Goal: Use online tool/utility: Utilize a website feature to perform a specific function

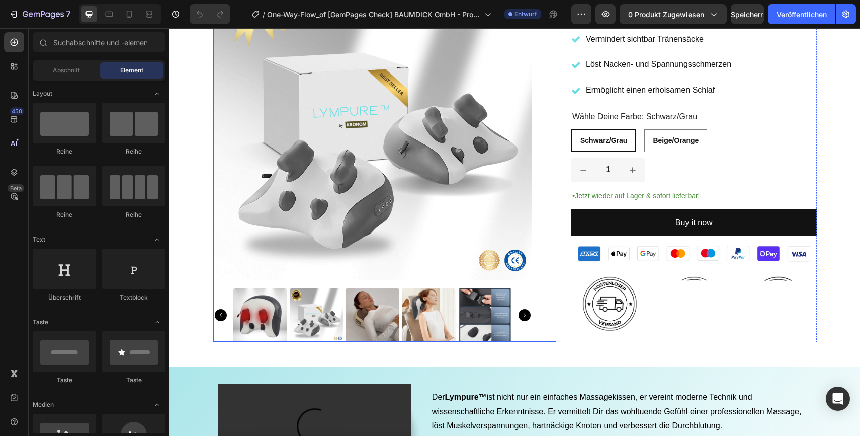
scroll to position [326, 0]
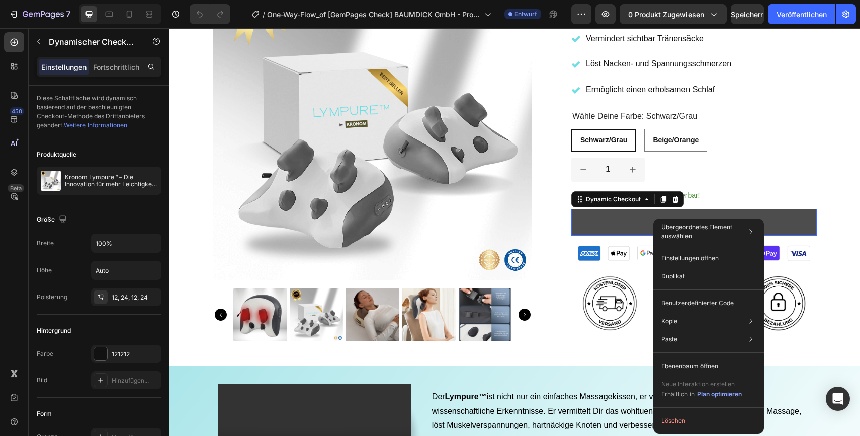
click at [610, 230] on button "Buy it now" at bounding box center [695, 222] width 246 height 27
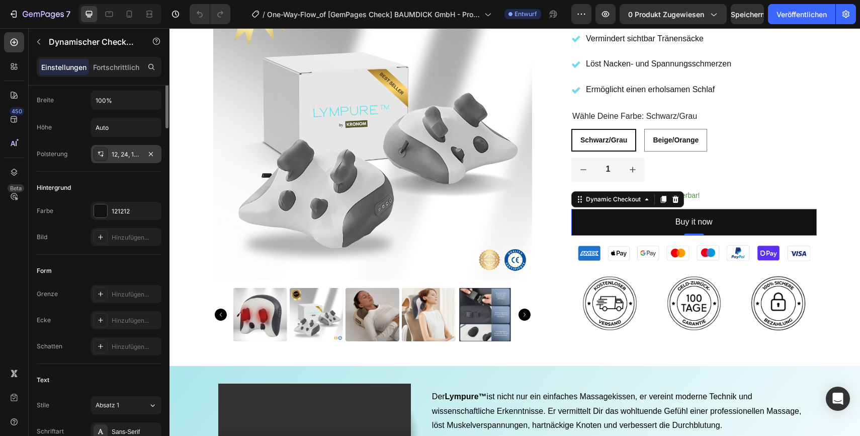
scroll to position [0, 0]
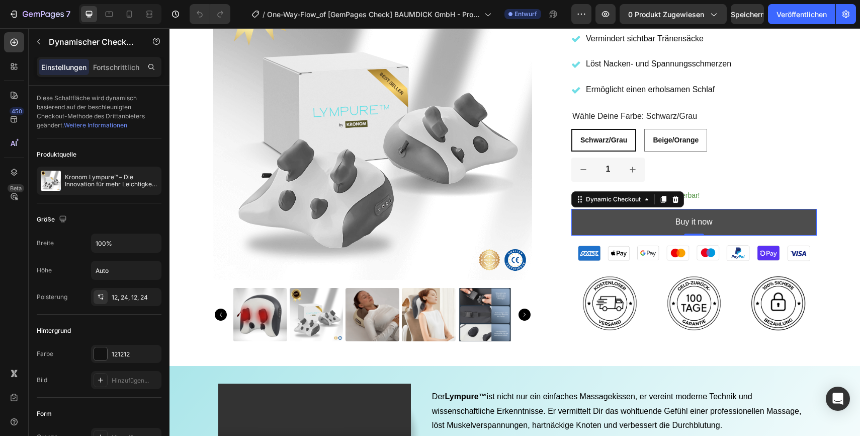
click at [605, 224] on button "Buy it now" at bounding box center [695, 222] width 246 height 27
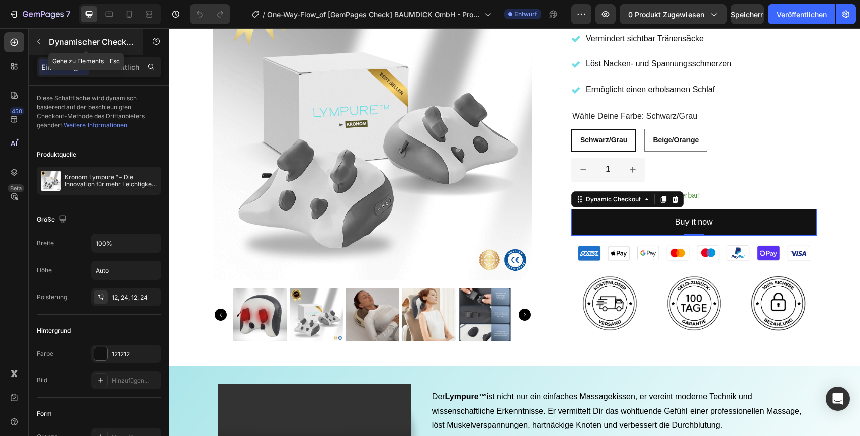
click at [40, 40] on icon "button" at bounding box center [39, 42] width 8 height 8
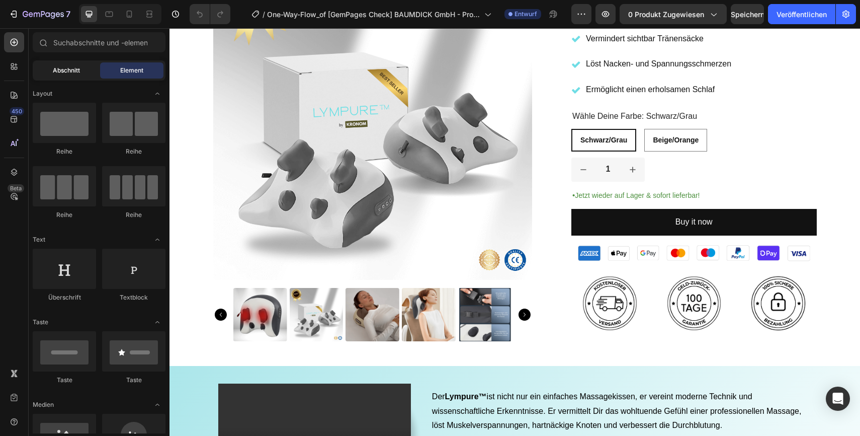
click at [67, 72] on font "Abschnitt" at bounding box center [66, 70] width 27 height 8
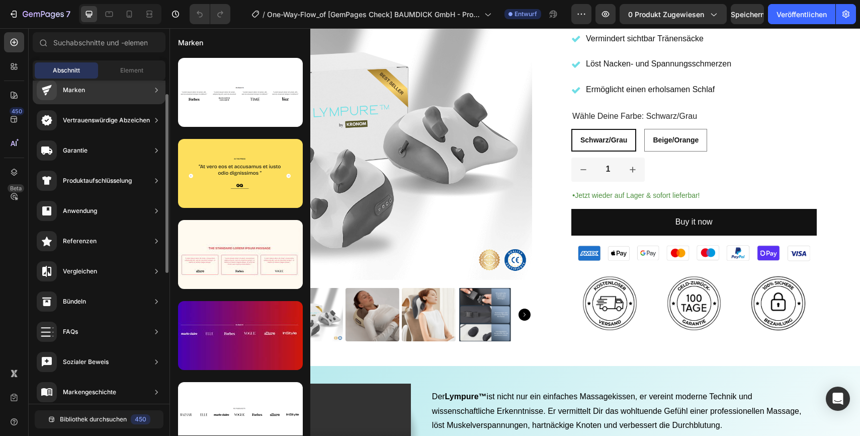
scroll to position [97, 0]
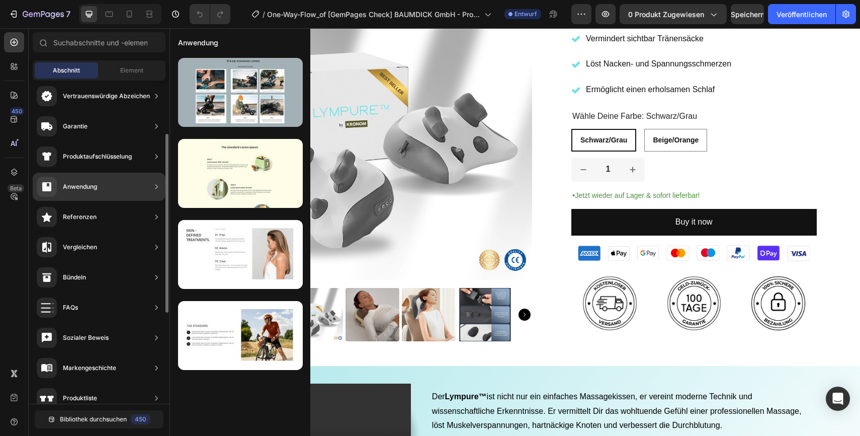
click at [92, 185] on font "Anwendung" at bounding box center [80, 187] width 34 height 8
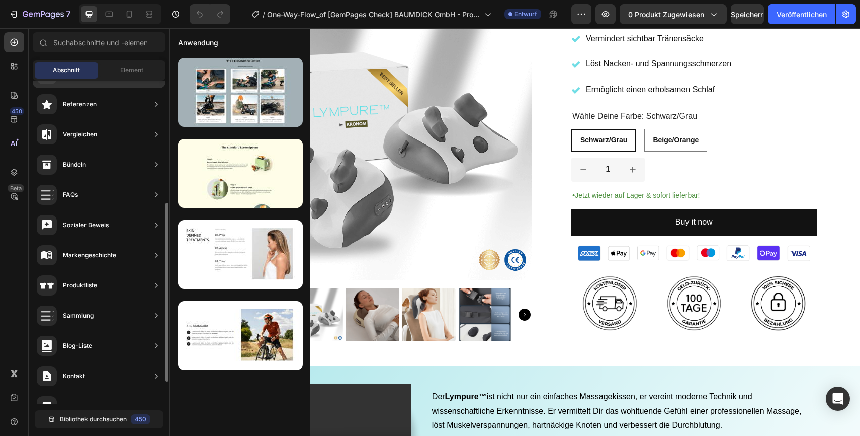
scroll to position [261, 0]
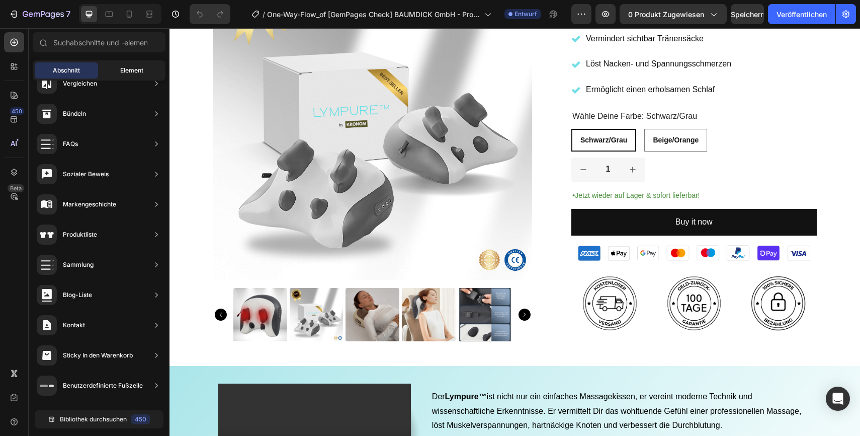
click at [137, 64] on div "Element" at bounding box center [131, 70] width 63 height 16
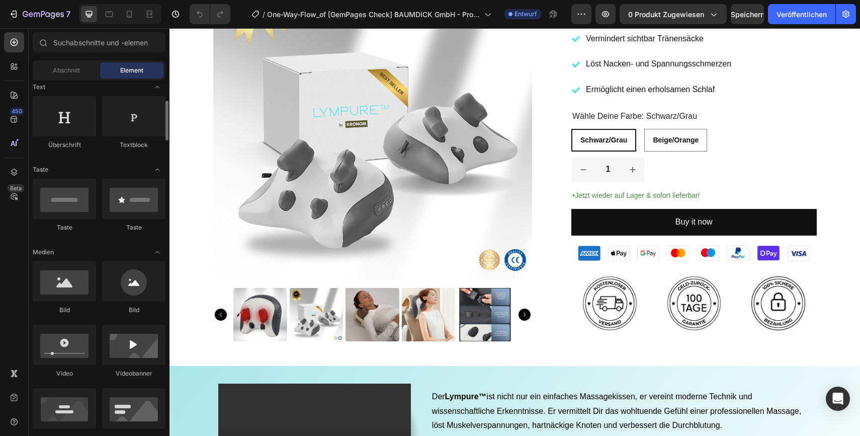
scroll to position [157, 0]
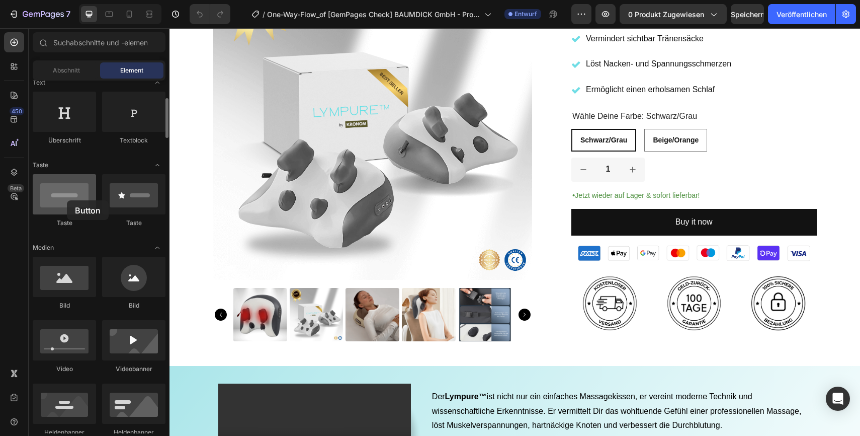
click at [67, 200] on div at bounding box center [64, 194] width 63 height 40
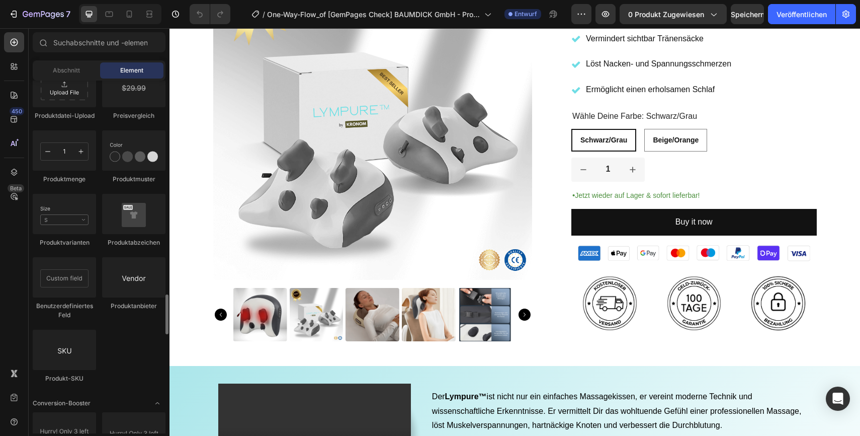
scroll to position [1806, 0]
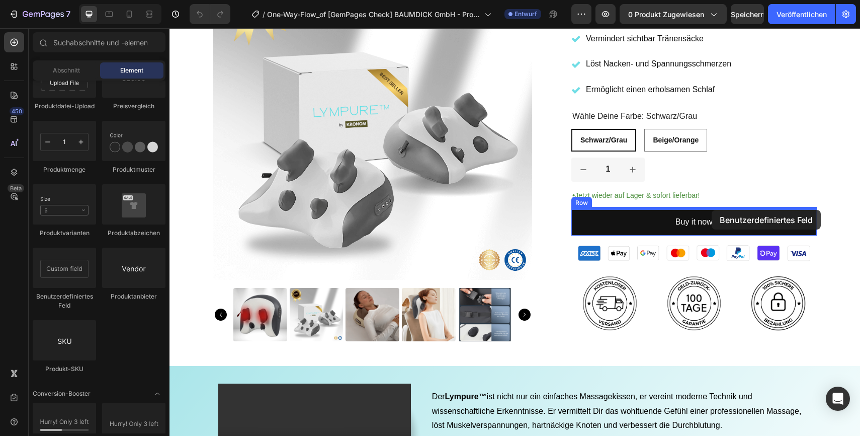
drag, startPoint x: 224, startPoint y: 303, endPoint x: 712, endPoint y: 210, distance: 496.9
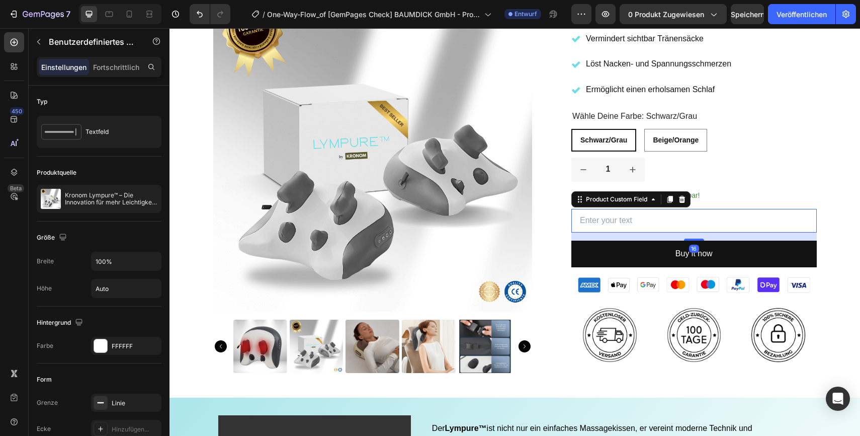
click at [654, 221] on input "text" at bounding box center [695, 221] width 246 height 24
type input "J"
click at [196, 14] on icon "Rückgängig/Wiederholen" at bounding box center [200, 14] width 10 height 10
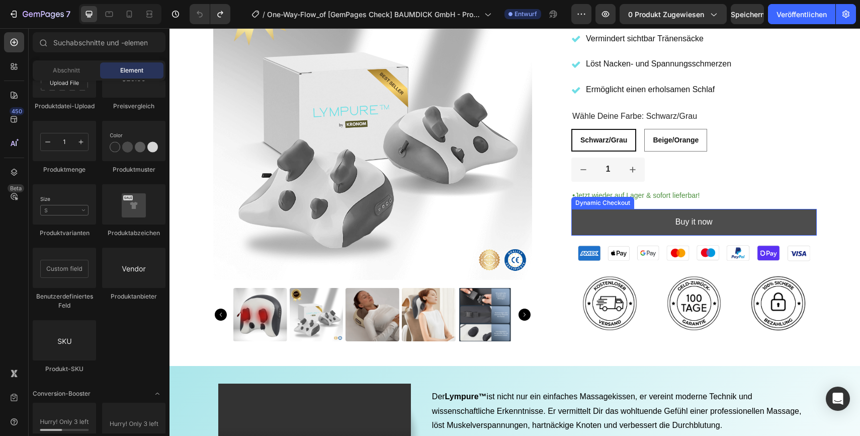
click at [744, 219] on button "Buy it now" at bounding box center [695, 222] width 246 height 27
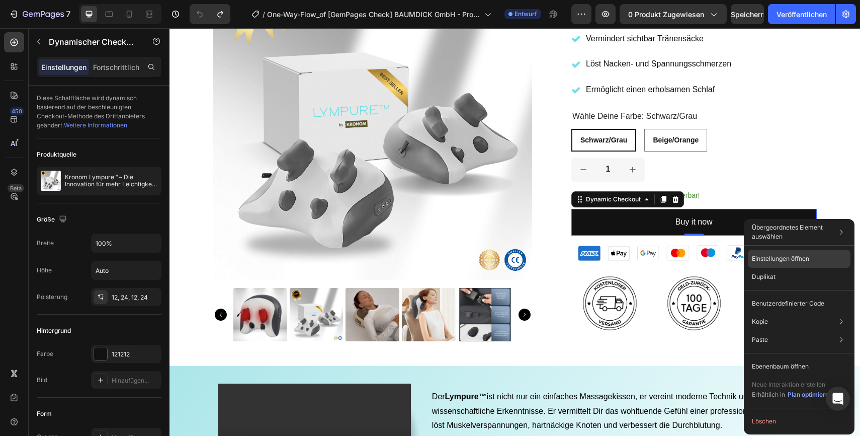
click at [764, 258] on font "Einstellungen öffnen" at bounding box center [780, 259] width 57 height 8
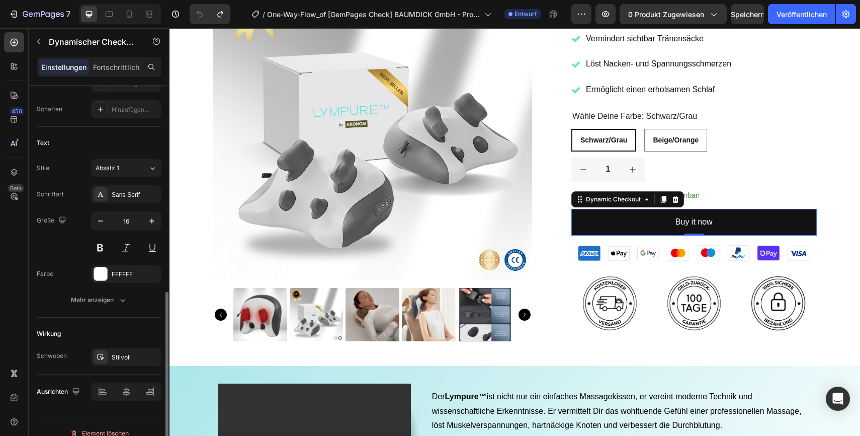
scroll to position [393, 0]
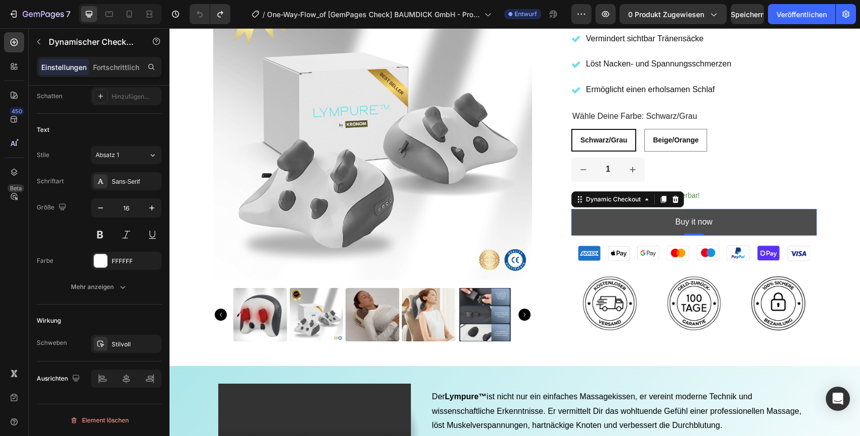
click at [614, 229] on button "Buy it now" at bounding box center [695, 222] width 246 height 27
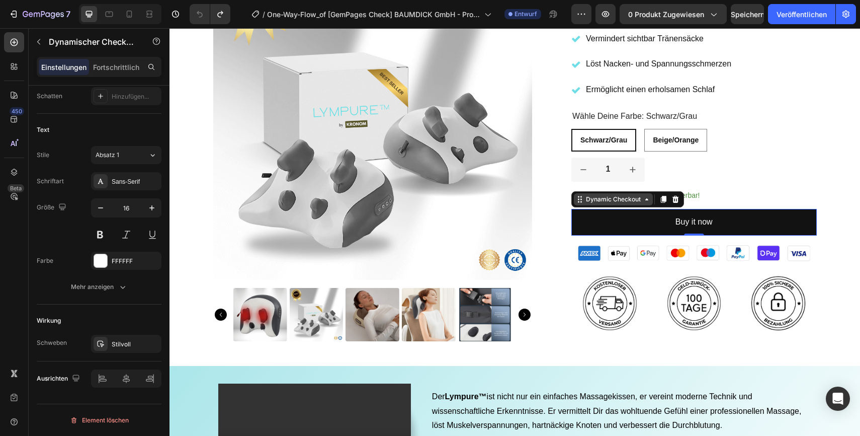
click at [648, 200] on icon at bounding box center [647, 199] width 8 height 8
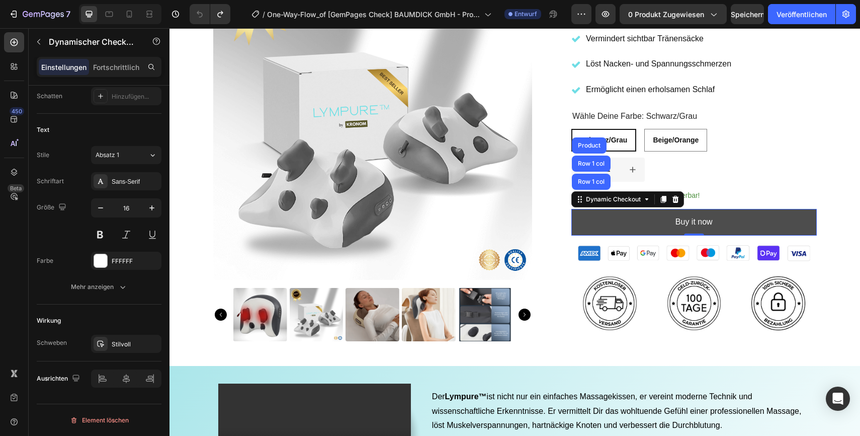
click at [621, 224] on button "Buy it now" at bounding box center [695, 222] width 246 height 27
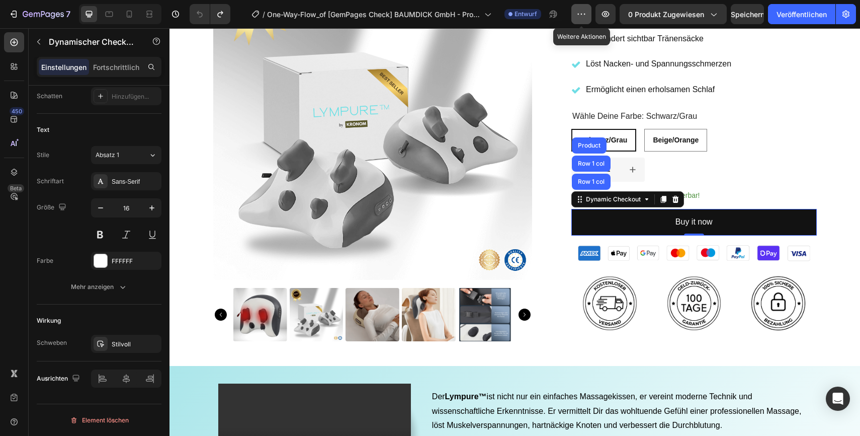
click at [582, 21] on button "button" at bounding box center [582, 14] width 20 height 20
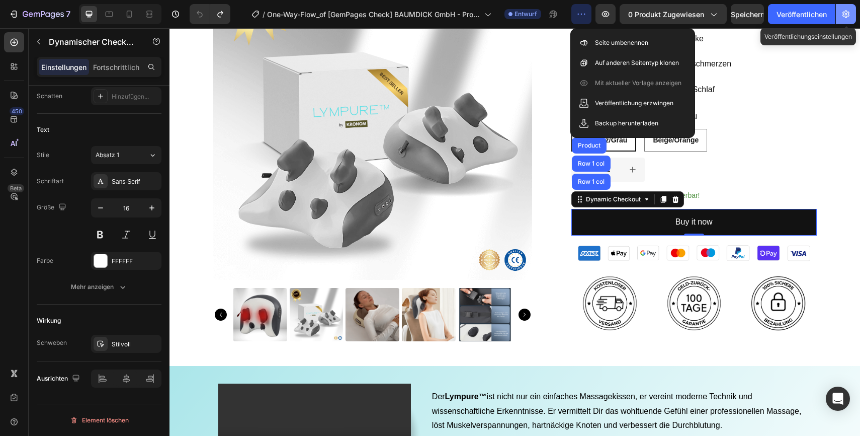
click at [847, 14] on icon "button" at bounding box center [846, 15] width 7 height 8
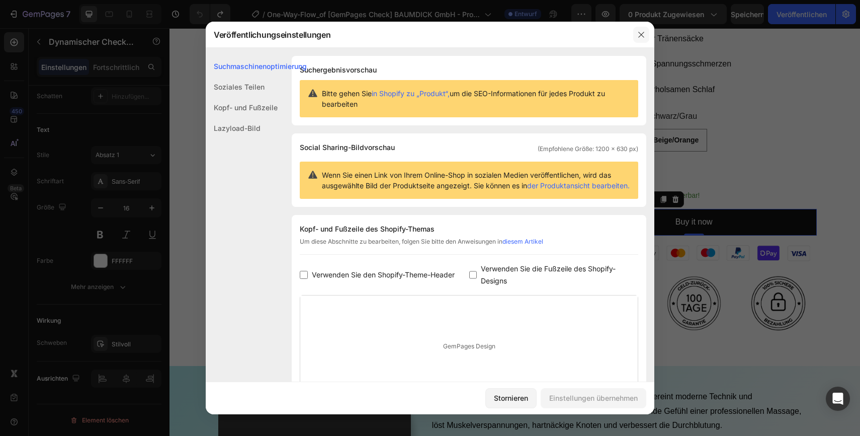
click at [642, 35] on icon "button" at bounding box center [641, 35] width 8 height 8
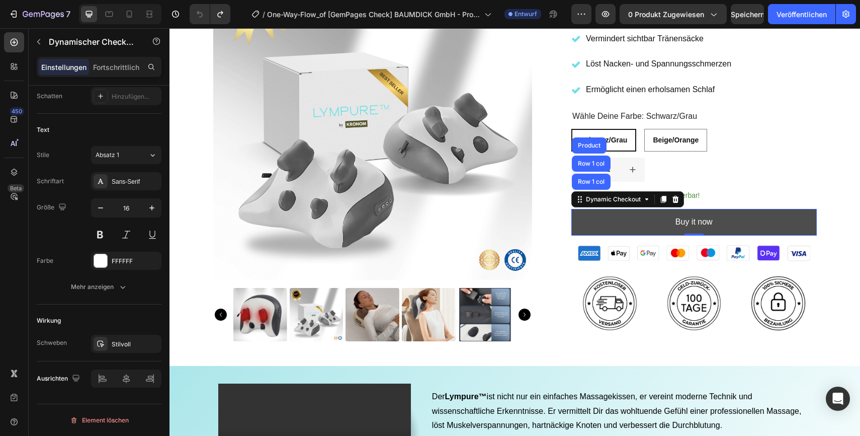
click at [767, 228] on button "Buy it now" at bounding box center [695, 222] width 246 height 27
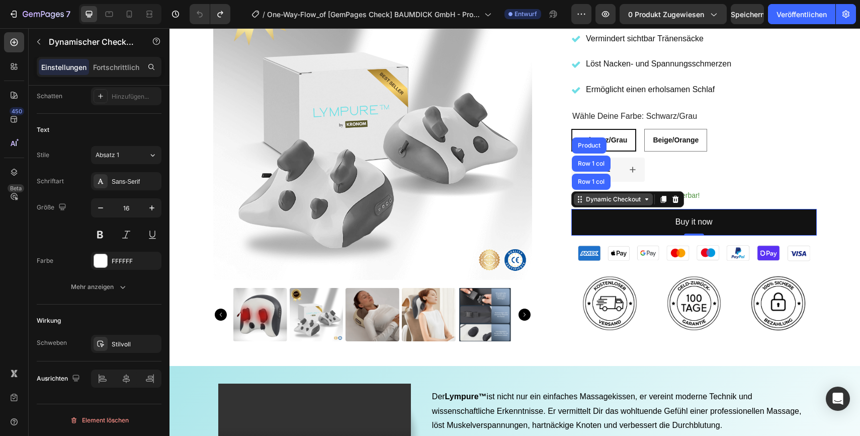
click at [646, 201] on icon at bounding box center [647, 199] width 8 height 8
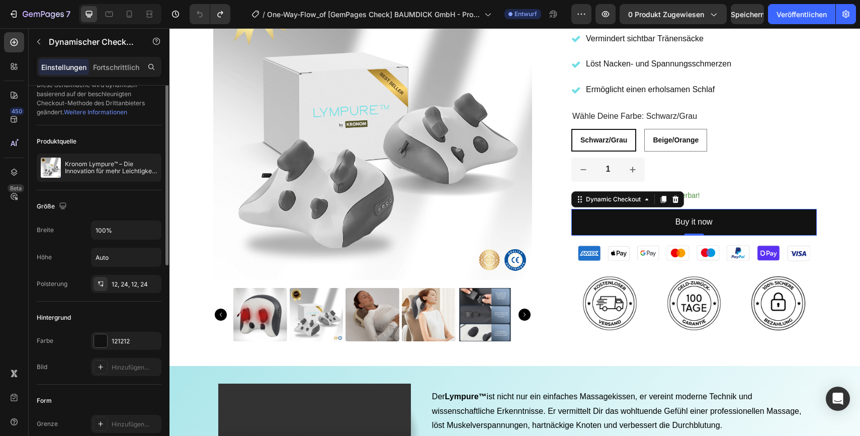
scroll to position [0, 0]
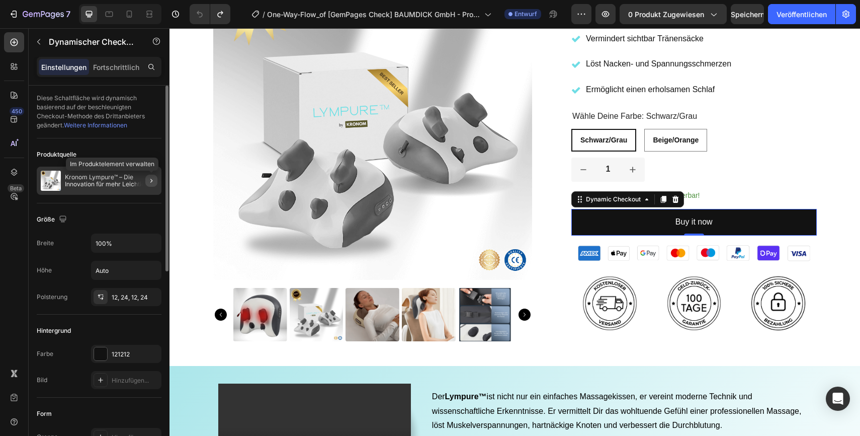
click at [150, 181] on icon "button" at bounding box center [151, 181] width 8 height 8
radio input "false"
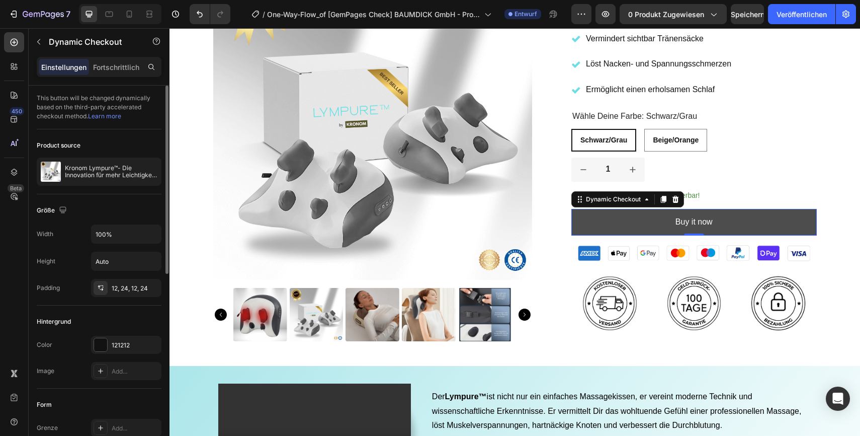
click at [628, 226] on button "Buy it now" at bounding box center [695, 222] width 246 height 27
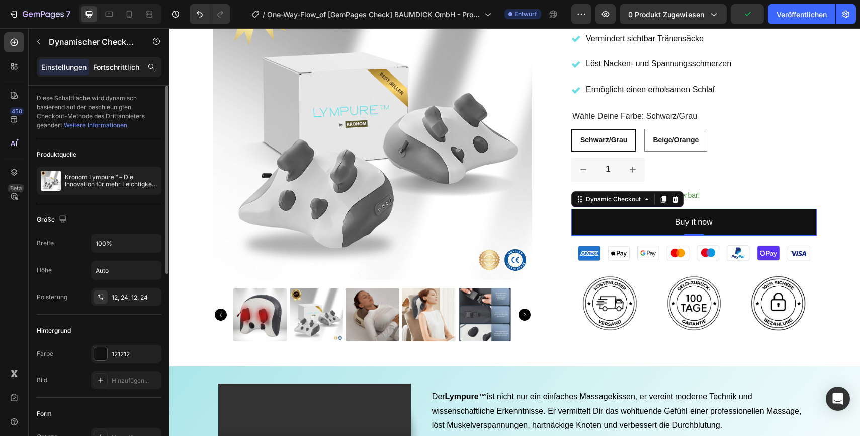
click at [119, 64] on font "Fortschrittlich" at bounding box center [116, 67] width 46 height 9
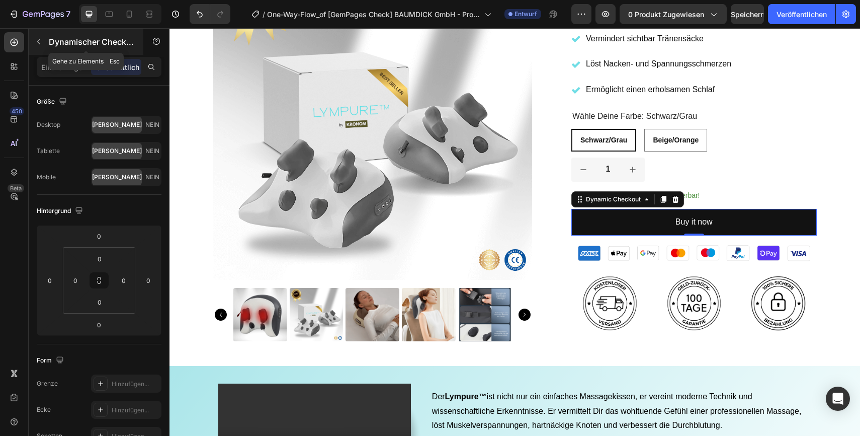
click at [40, 40] on icon "button" at bounding box center [39, 42] width 8 height 8
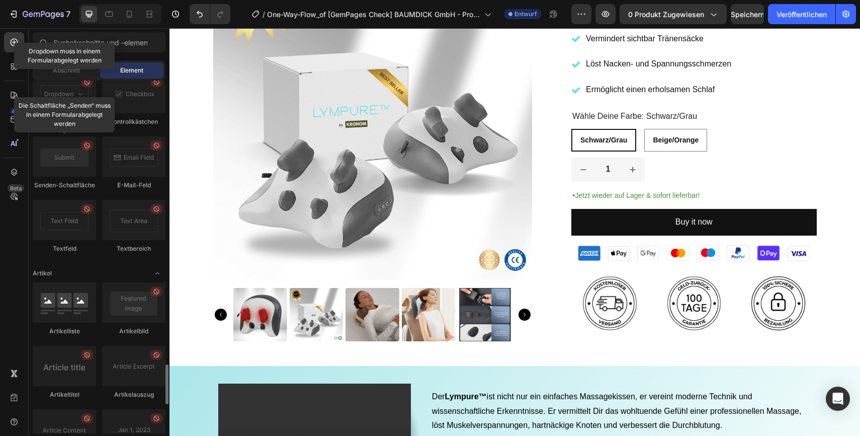
scroll to position [2481, 0]
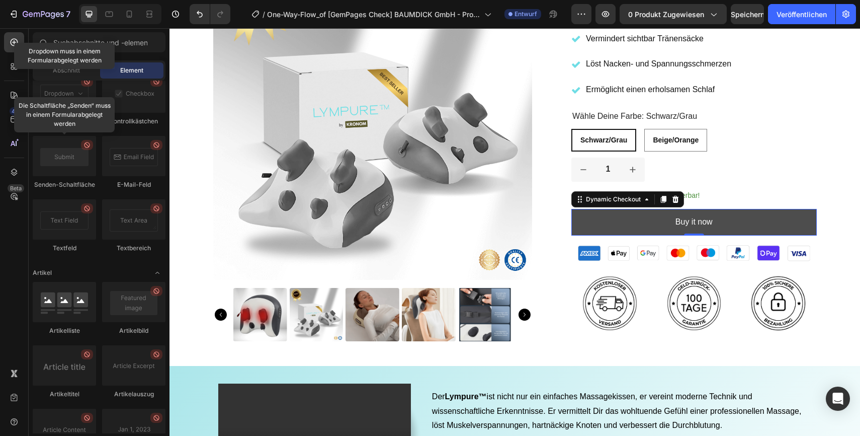
click at [617, 229] on button "Buy it now" at bounding box center [695, 222] width 246 height 27
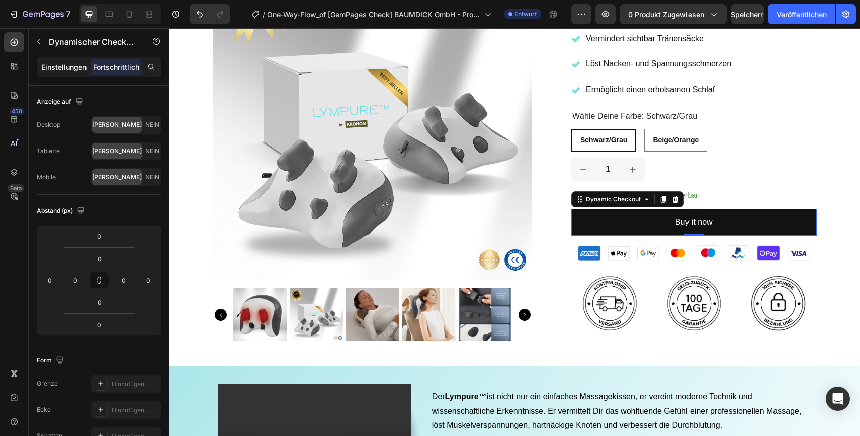
click at [45, 71] on p "Einstellungen" at bounding box center [63, 67] width 45 height 11
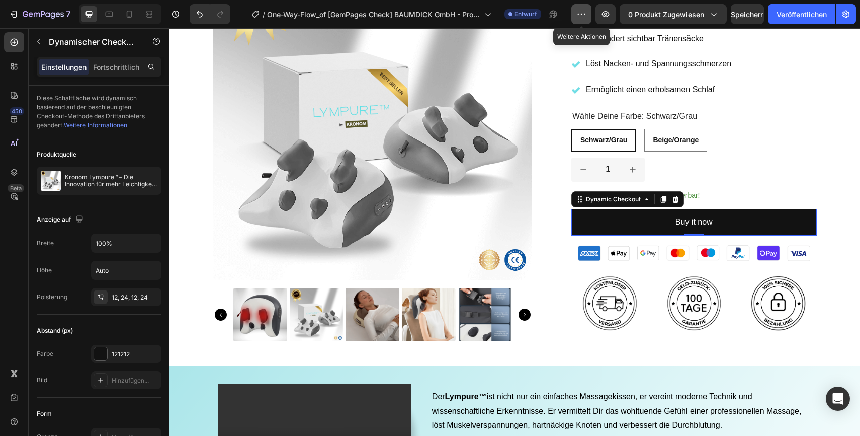
click at [577, 16] on icon "button" at bounding box center [582, 14] width 10 height 10
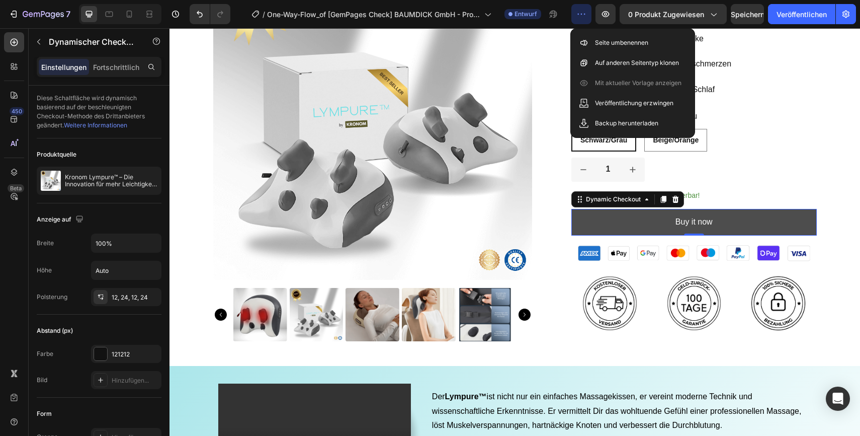
click at [661, 227] on button "Buy it now" at bounding box center [695, 222] width 246 height 27
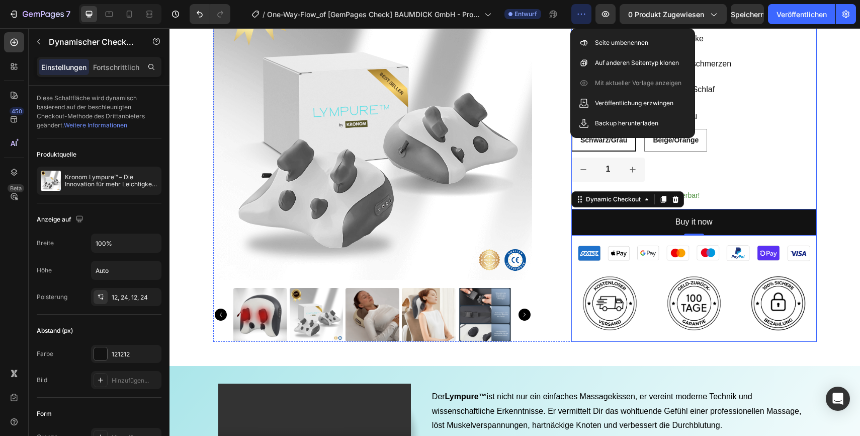
click at [778, 148] on div "Schwarz/Grau Schwarz/Grau Schwarz/Grau Beige/Orange Beige/Orange Beige/Orange" at bounding box center [695, 140] width 246 height 23
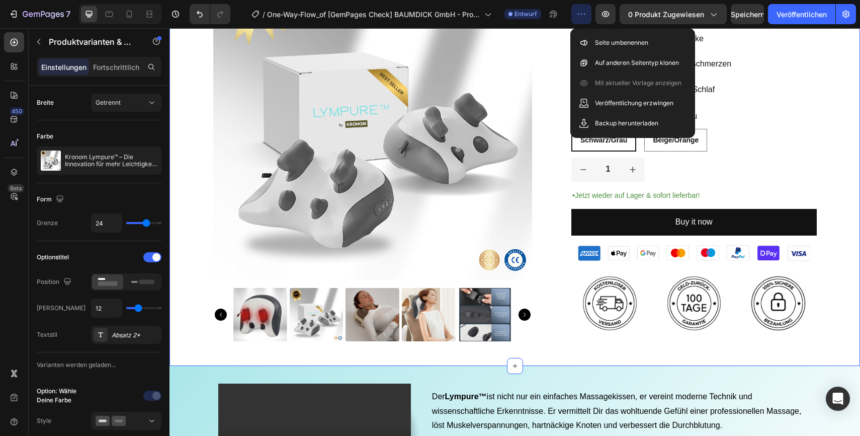
click at [845, 114] on div "Product Images Icon Icon Icon Icon Icon Icon List 2,500+ Verified Reviews! Text…" at bounding box center [515, 39] width 676 height 603
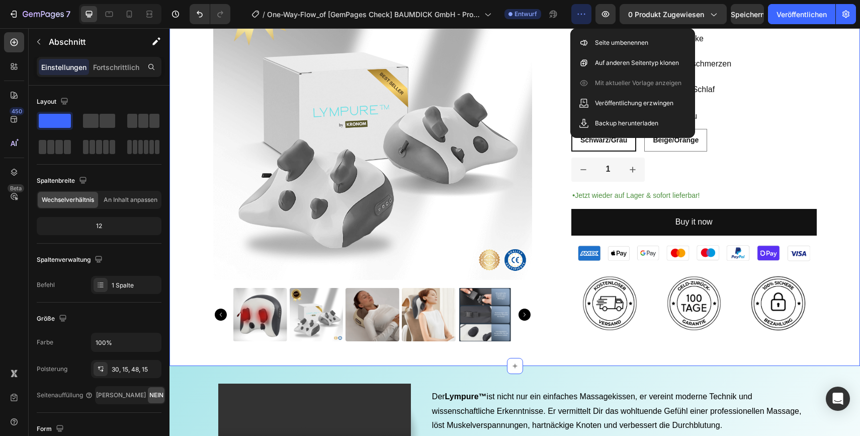
click at [577, 10] on icon "button" at bounding box center [582, 14] width 10 height 10
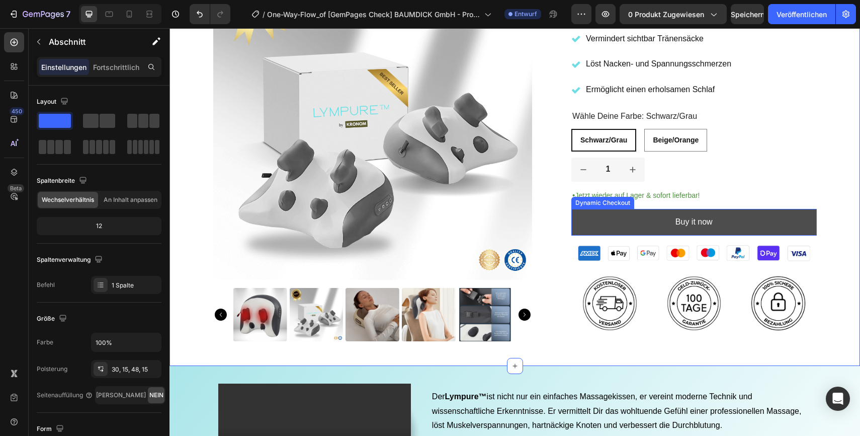
click at [602, 219] on button "Buy it now" at bounding box center [695, 222] width 246 height 27
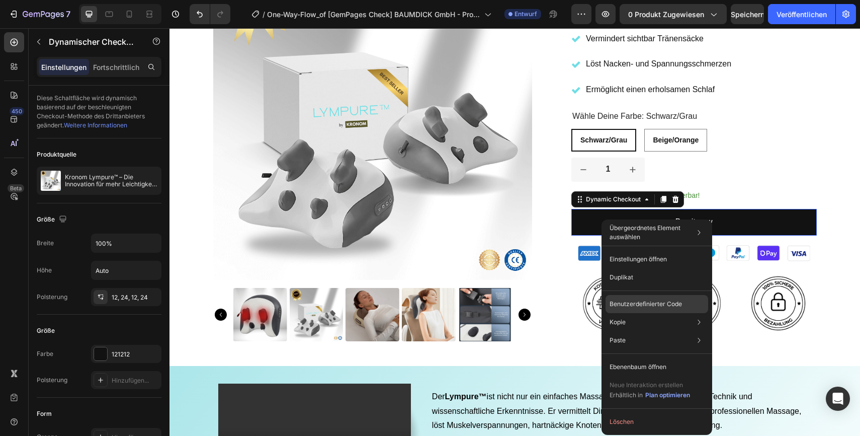
click at [659, 306] on font "Benutzerdefinierter Code" at bounding box center [646, 304] width 72 height 8
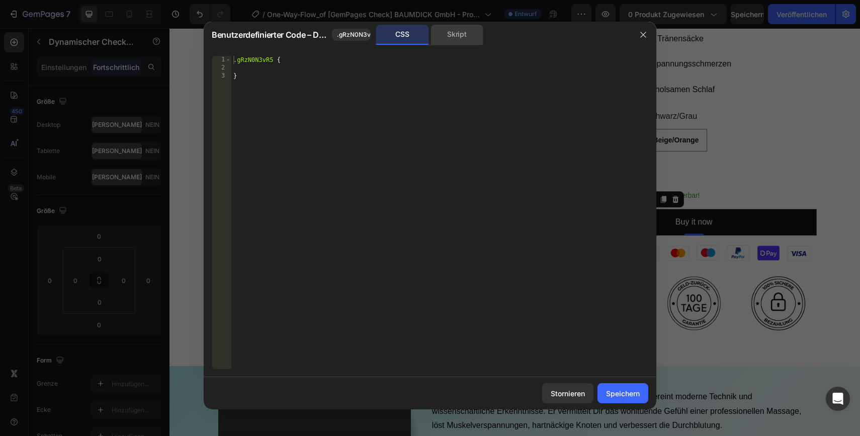
click at [454, 34] on font "Skript" at bounding box center [456, 34] width 19 height 9
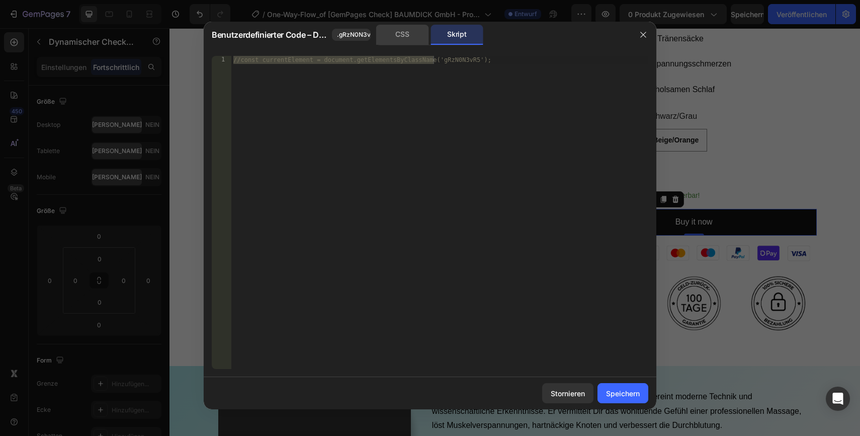
click at [398, 33] on font "CSS" at bounding box center [402, 34] width 14 height 9
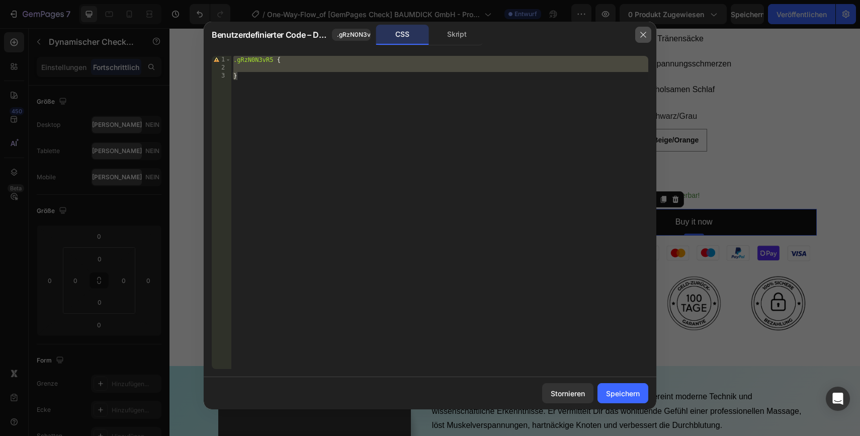
click at [643, 39] on button "button" at bounding box center [643, 35] width 16 height 16
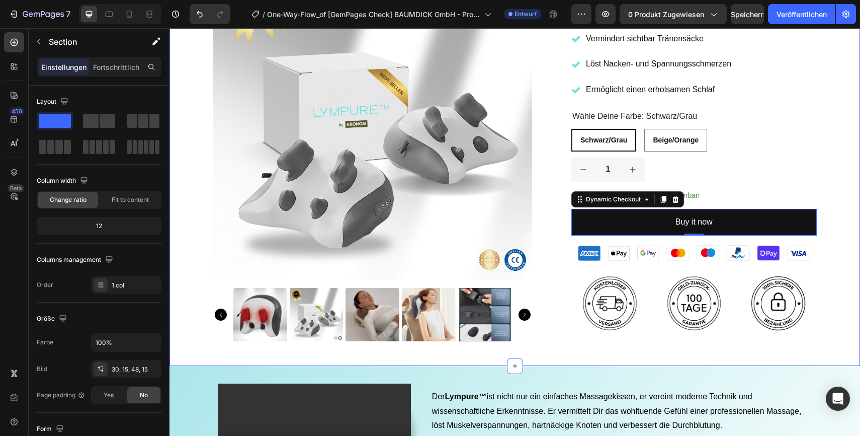
click at [854, 147] on div "Product Images Icon Icon Icon Icon Icon Icon List 2,500+ Verified Reviews! Text…" at bounding box center [515, 44] width 691 height 642
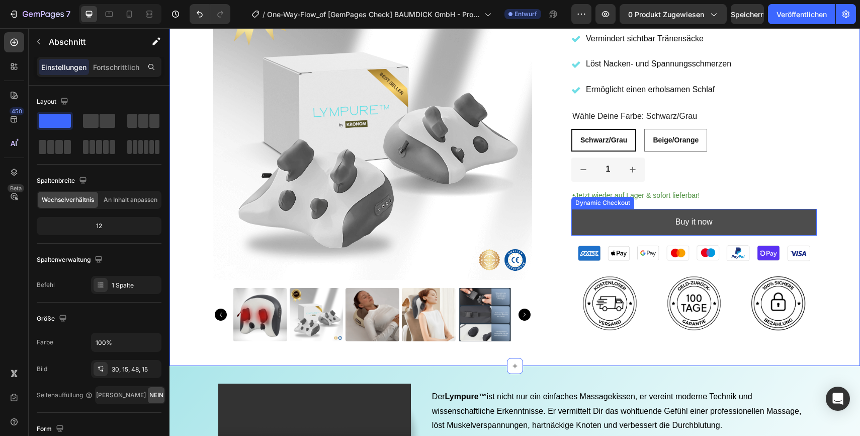
click at [744, 223] on button "Buy it now" at bounding box center [695, 222] width 246 height 27
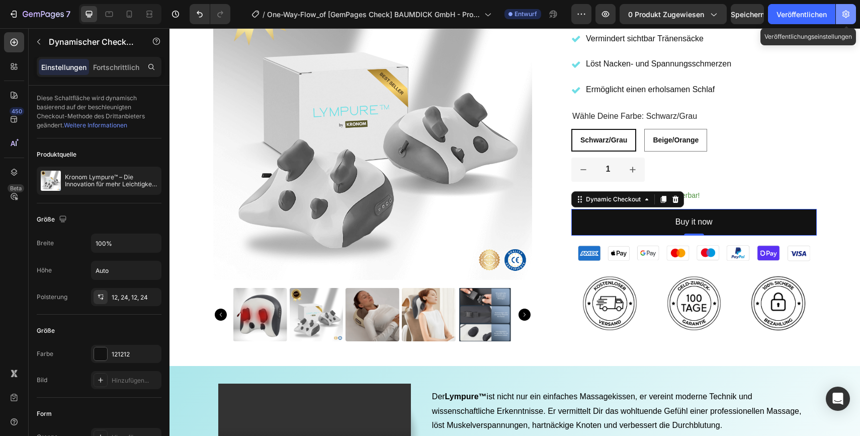
click at [848, 19] on icon "button" at bounding box center [846, 14] width 10 height 10
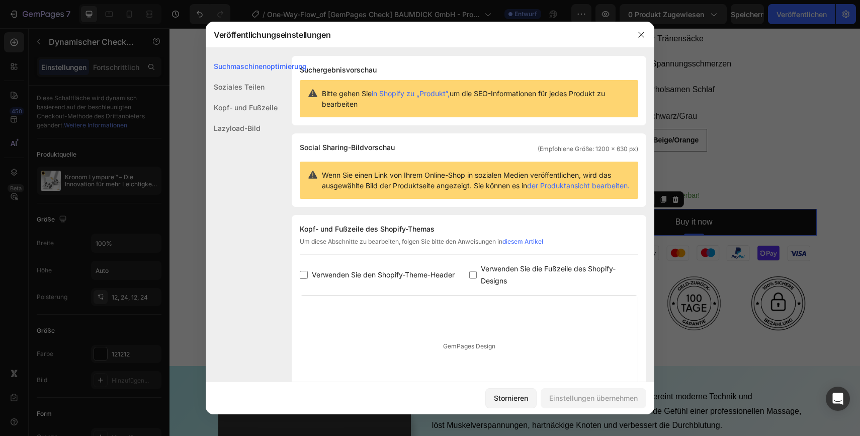
click at [237, 87] on font "Soziales Teilen" at bounding box center [239, 87] width 51 height 9
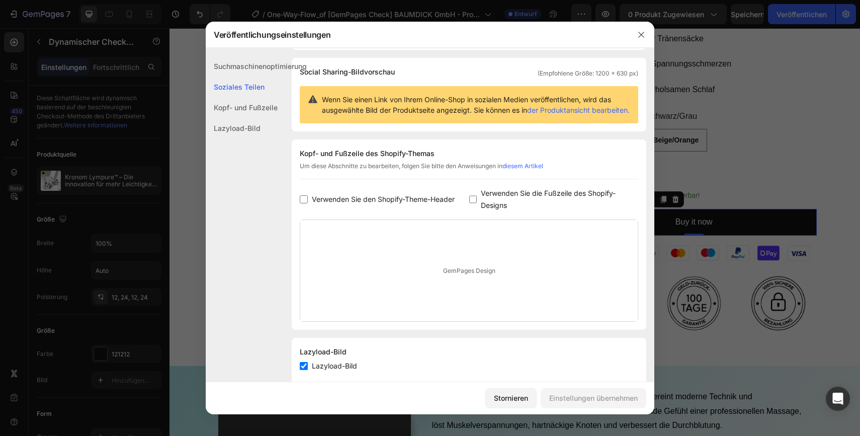
click at [236, 108] on font "Kopf- und Fußzeile" at bounding box center [246, 107] width 64 height 9
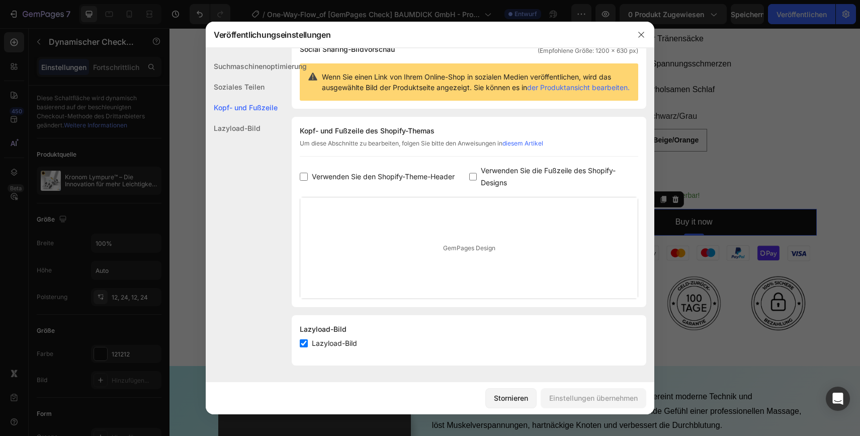
click at [232, 129] on font "Lazyload-Bild" at bounding box center [237, 128] width 47 height 9
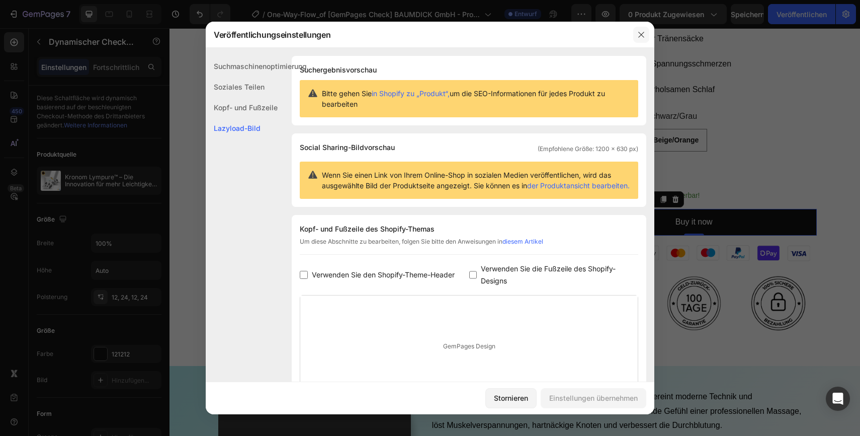
click at [641, 36] on icon "button" at bounding box center [641, 35] width 8 height 8
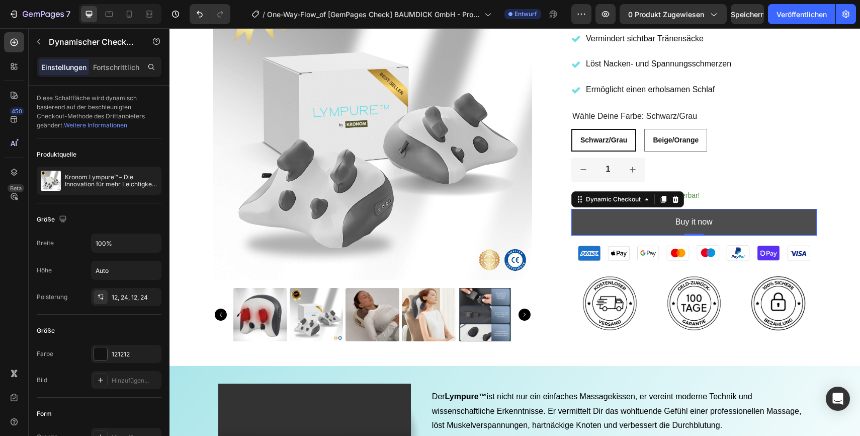
click at [587, 216] on button "Buy it now" at bounding box center [695, 222] width 246 height 27
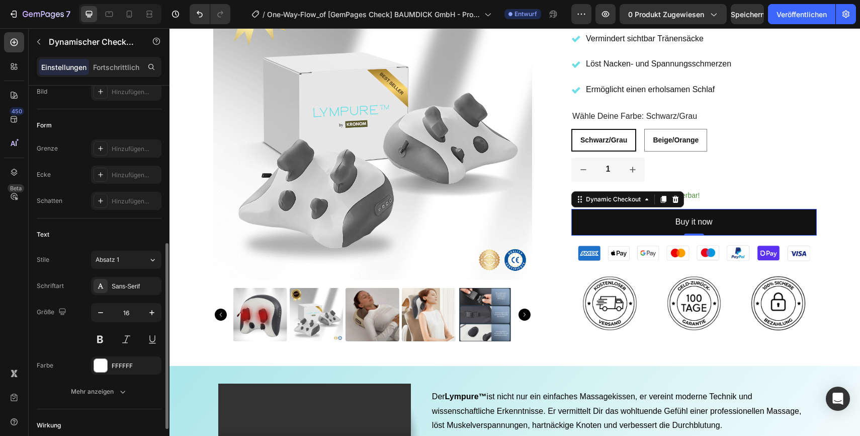
scroll to position [299, 0]
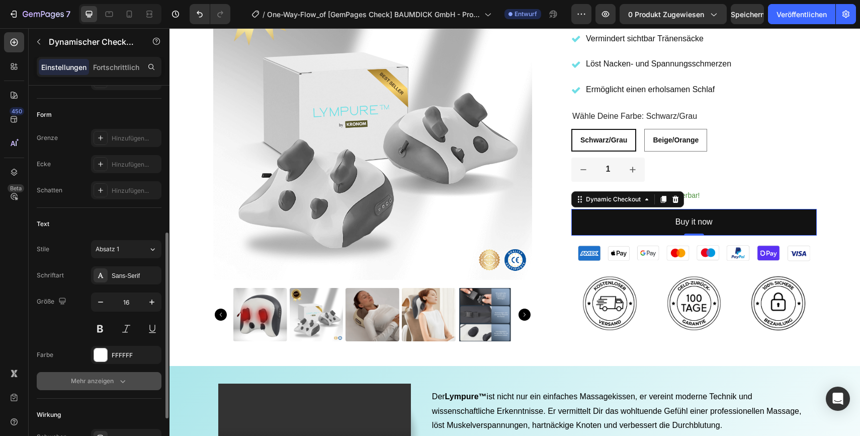
click at [119, 382] on icon "button" at bounding box center [123, 381] width 10 height 10
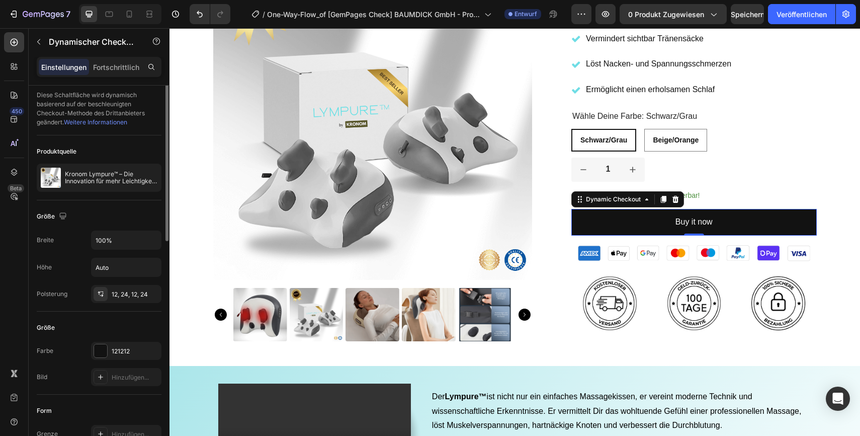
scroll to position [0, 0]
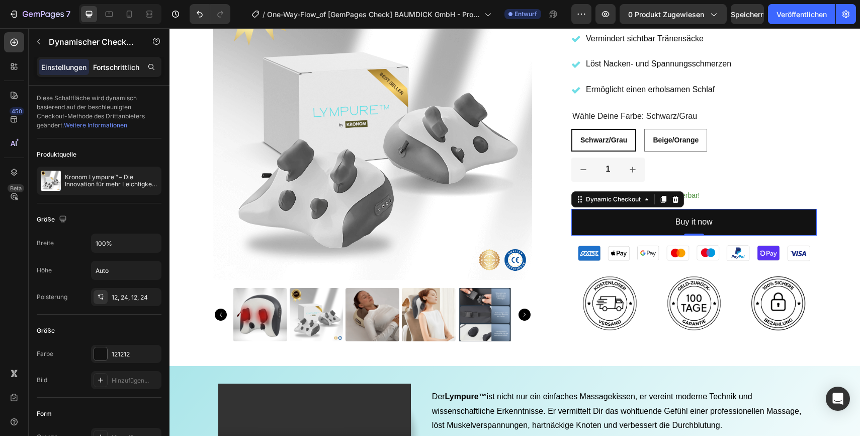
click at [116, 69] on font "Fortschrittlich" at bounding box center [116, 67] width 46 height 9
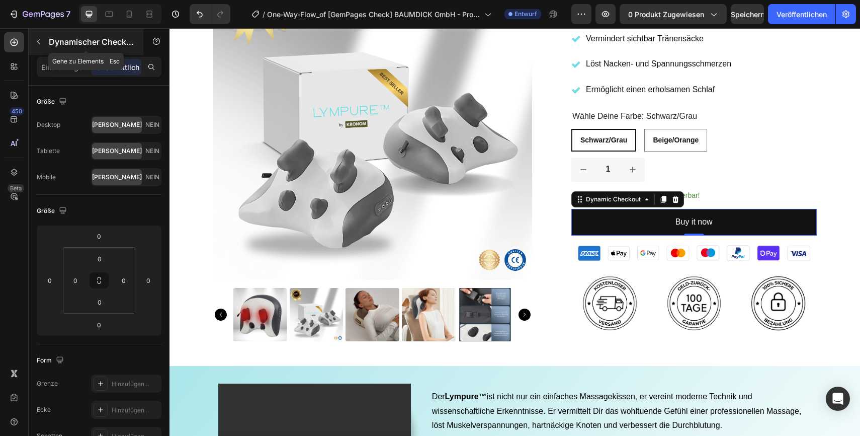
click at [39, 41] on icon "button" at bounding box center [39, 42] width 8 height 8
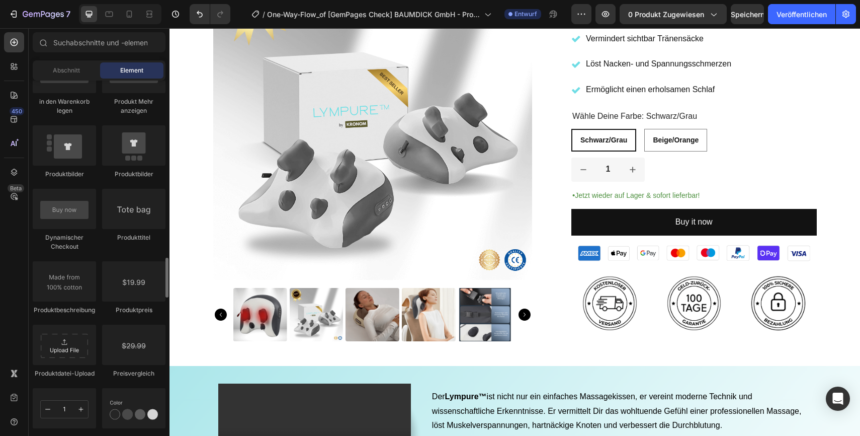
scroll to position [1537, 0]
click at [14, 238] on div "450 Beta" at bounding box center [14, 197] width 20 height 331
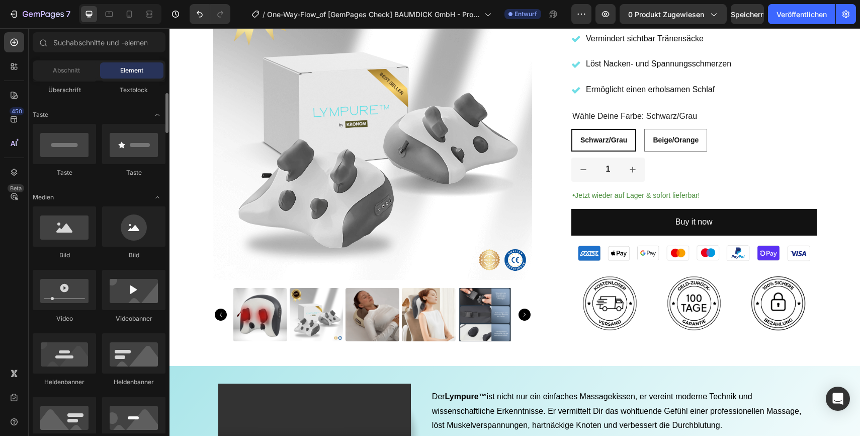
scroll to position [192, 0]
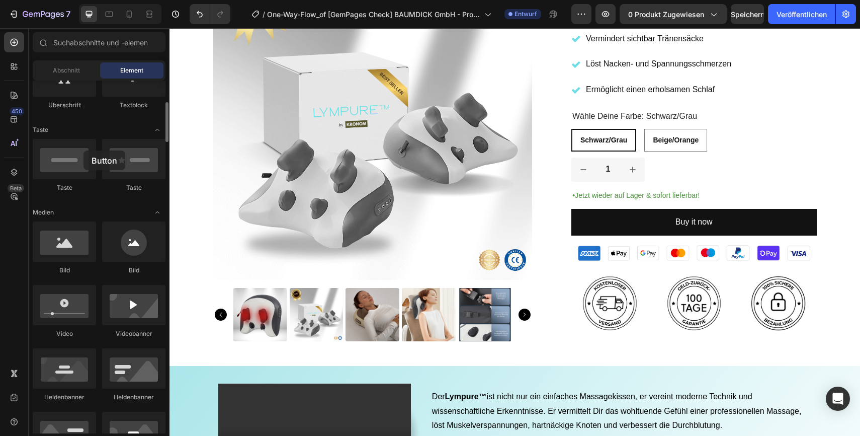
click at [84, 150] on div at bounding box center [64, 159] width 63 height 40
drag, startPoint x: 226, startPoint y: 180, endPoint x: 713, endPoint y: 206, distance: 487.2
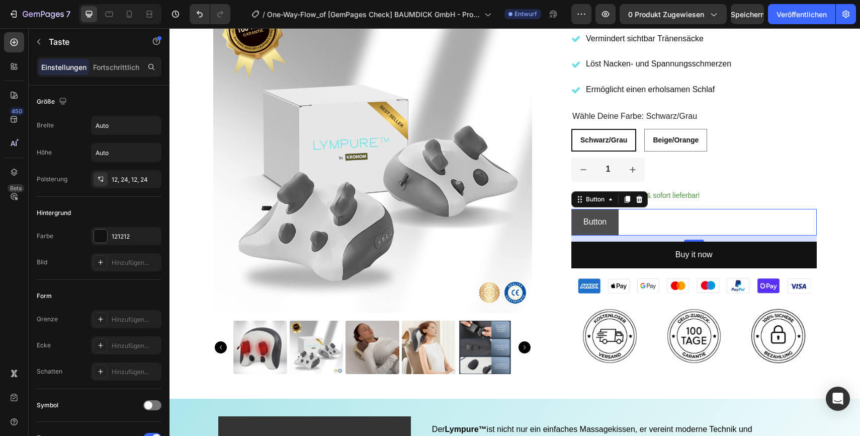
click at [616, 217] on button "Button" at bounding box center [595, 222] width 47 height 27
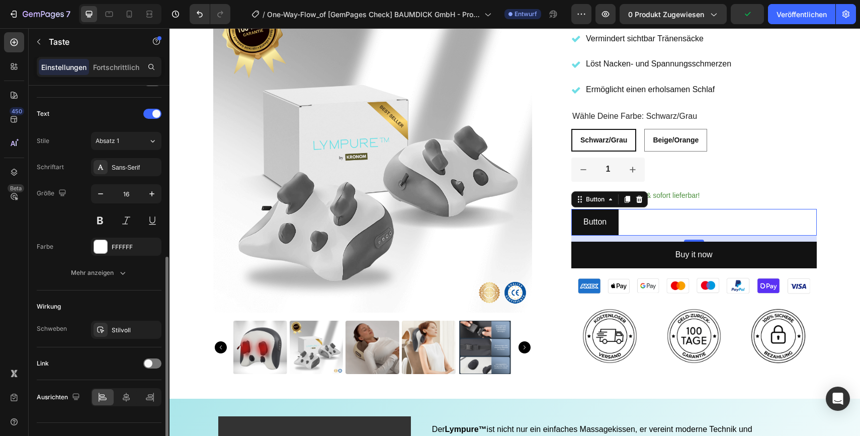
scroll to position [325, 0]
click at [126, 274] on icon "button" at bounding box center [123, 272] width 10 height 10
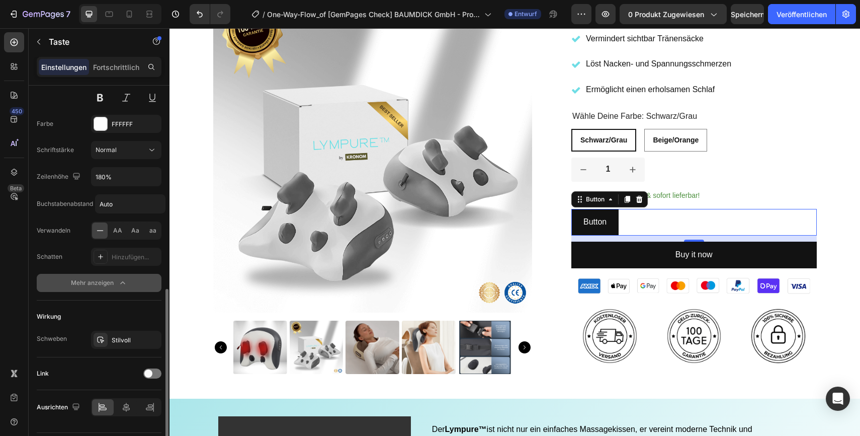
scroll to position [475, 0]
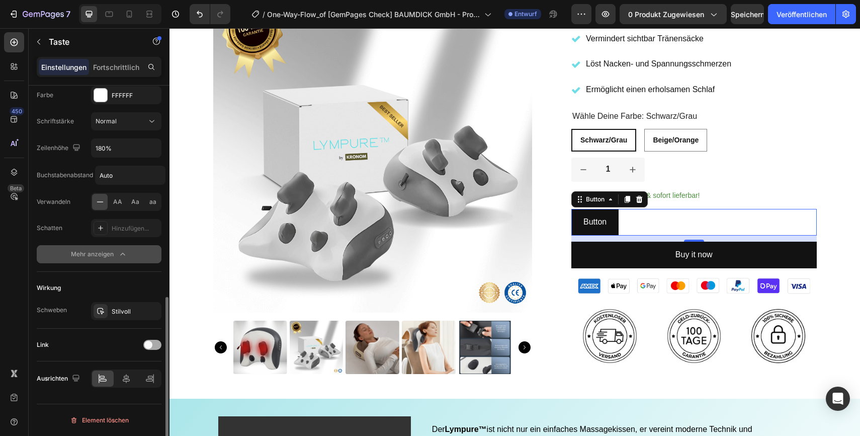
click at [157, 347] on div at bounding box center [152, 345] width 18 height 10
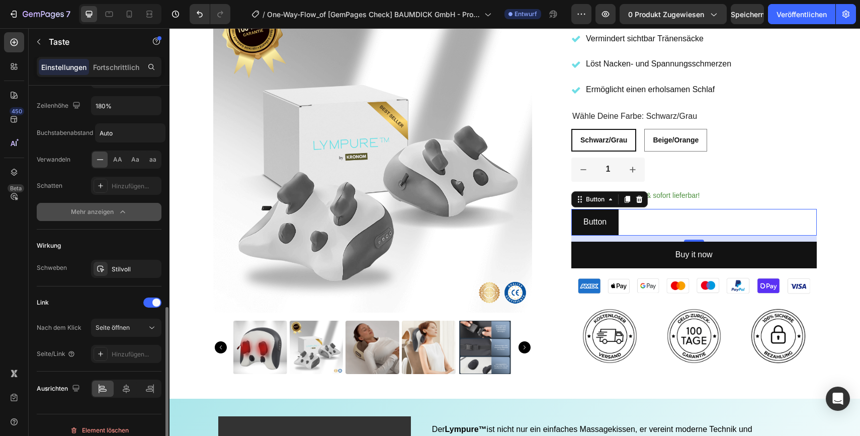
scroll to position [521, 0]
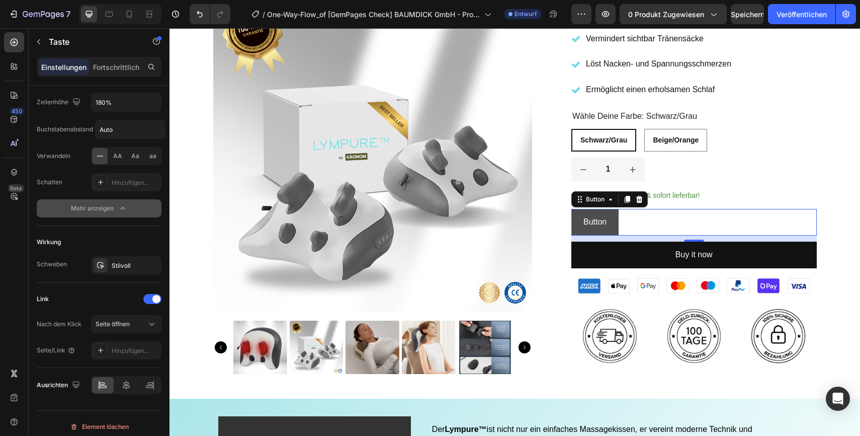
click at [612, 225] on button "Button" at bounding box center [595, 222] width 47 height 27
click at [153, 326] on icon at bounding box center [152, 324] width 10 height 10
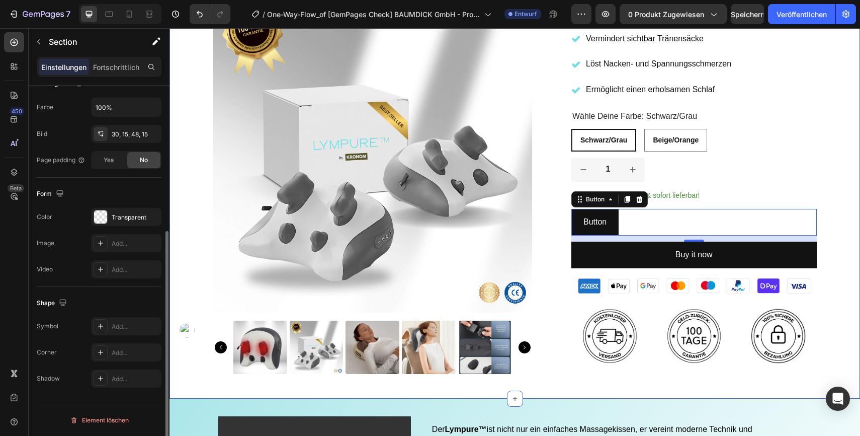
click at [201, 323] on div "Product Images Icon Icon Icon Icon Icon Icon List 2,500+ Verified Reviews! Text…" at bounding box center [515, 56] width 676 height 636
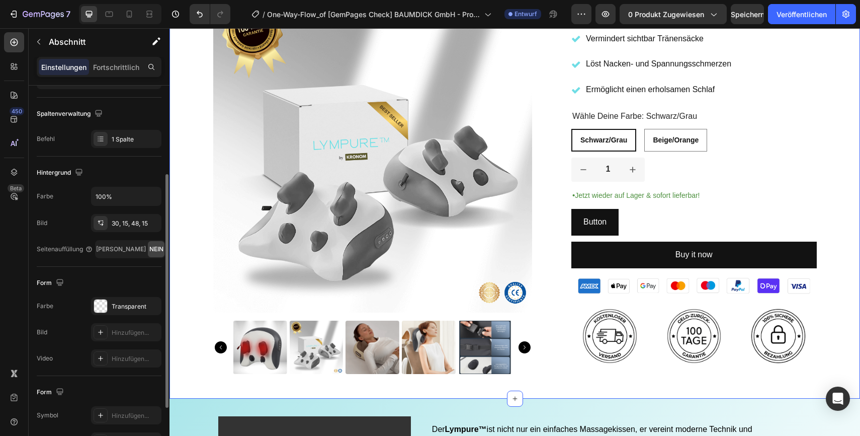
scroll to position [148, 0]
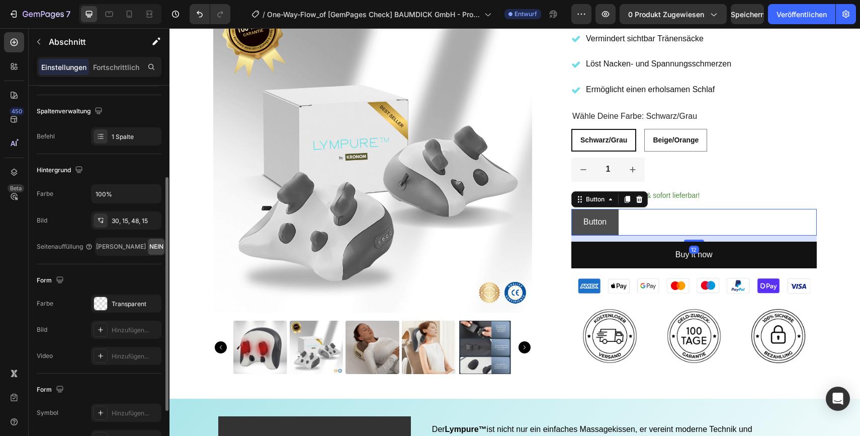
click at [607, 228] on button "Button" at bounding box center [595, 222] width 47 height 27
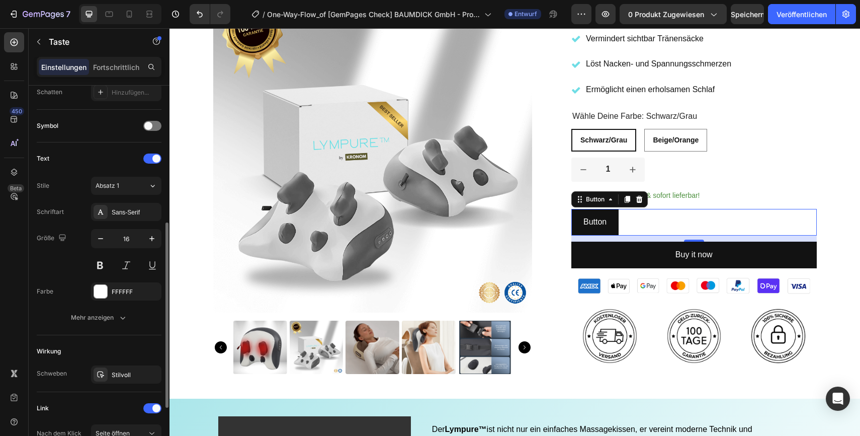
scroll to position [284, 0]
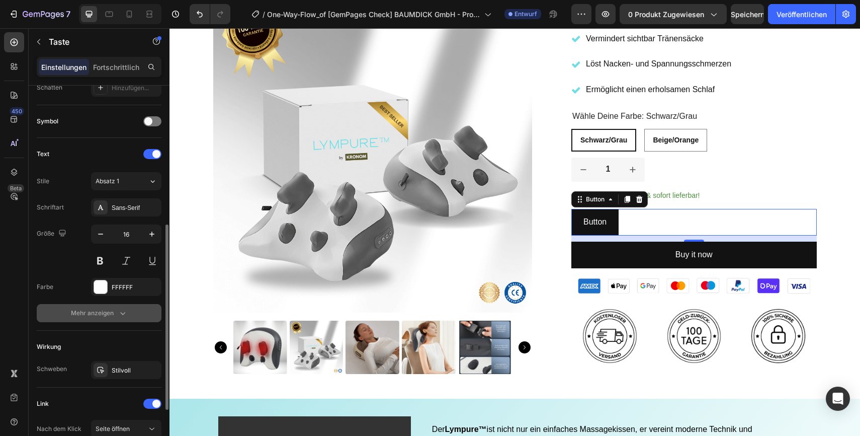
click at [121, 319] on button "Mehr anzeigen" at bounding box center [99, 313] width 125 height 18
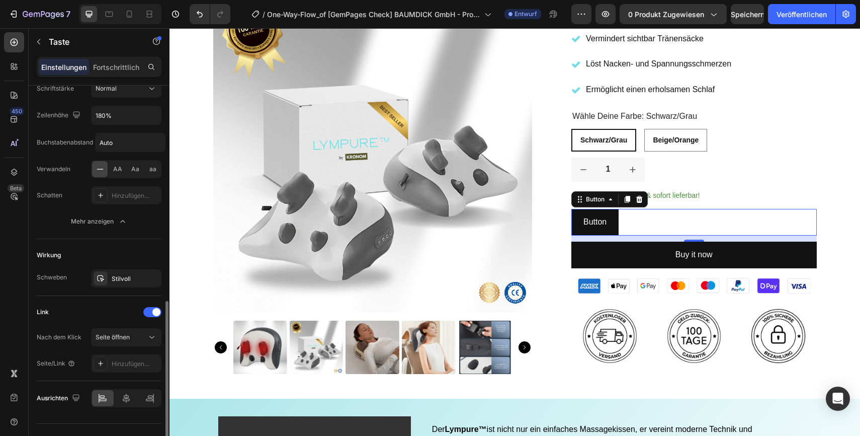
scroll to position [528, 0]
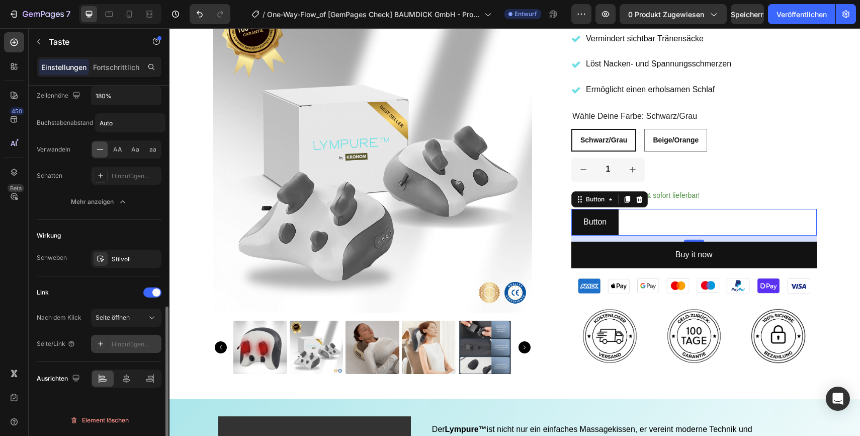
click at [123, 344] on font "Hinzufügen..." at bounding box center [130, 344] width 37 height 8
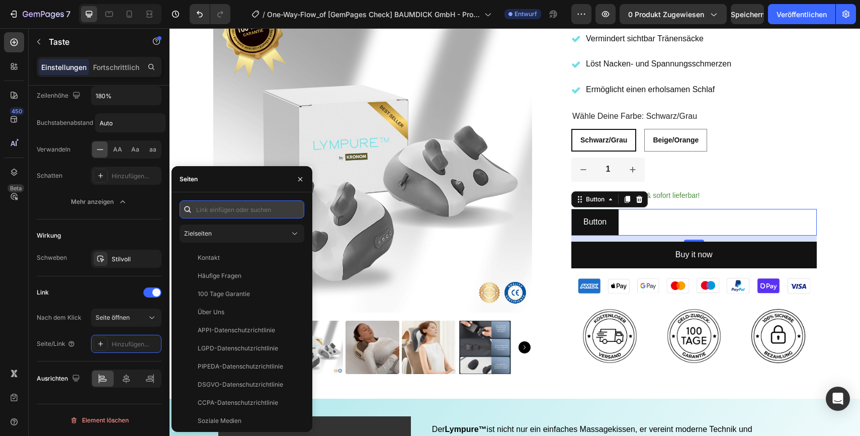
click at [232, 212] on input "text" at bounding box center [242, 209] width 125 height 18
paste input "[URL][DOMAIN_NAME]"
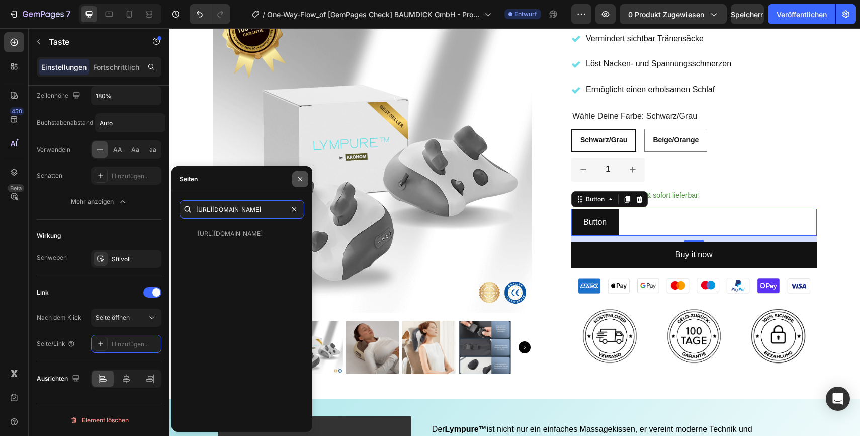
type input "[URL][DOMAIN_NAME]"
click at [300, 181] on icon "button" at bounding box center [300, 179] width 8 height 8
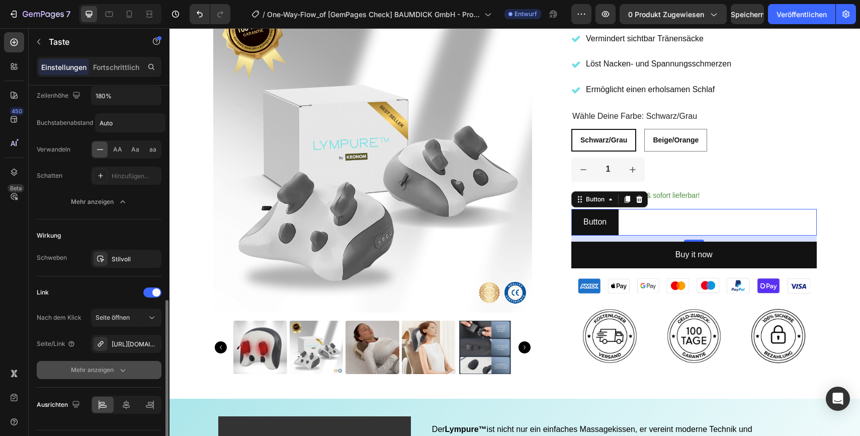
click at [130, 367] on button "Mehr anzeigen" at bounding box center [99, 370] width 125 height 18
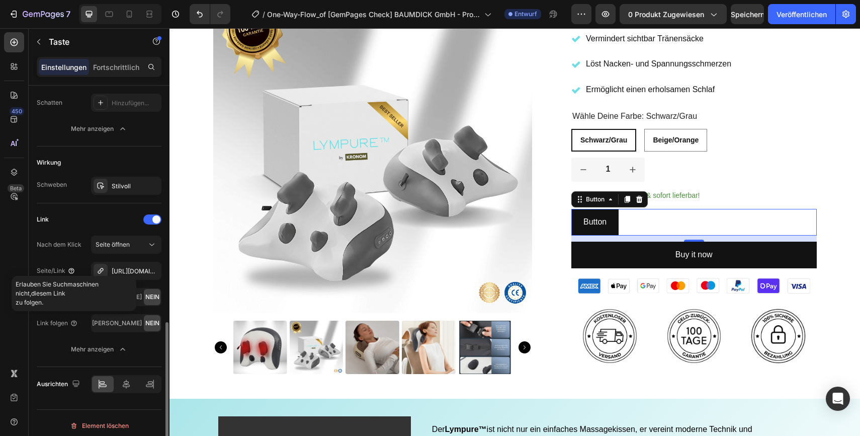
scroll to position [605, 0]
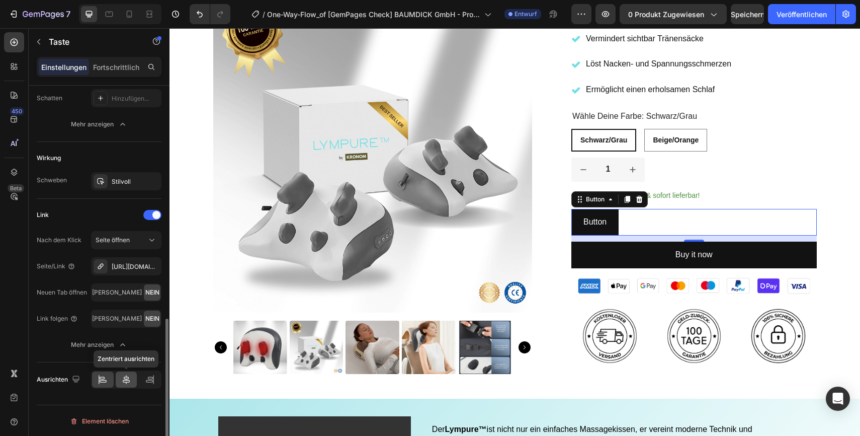
click at [123, 386] on div at bounding box center [127, 379] width 22 height 16
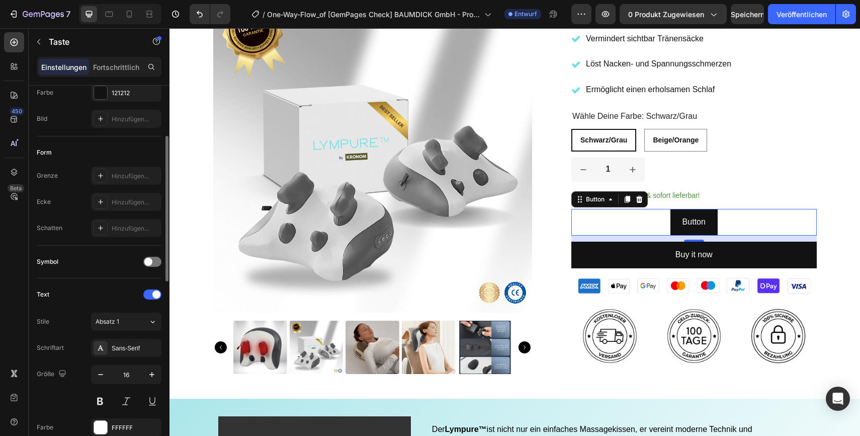
scroll to position [139, 0]
click at [155, 264] on div at bounding box center [152, 266] width 18 height 10
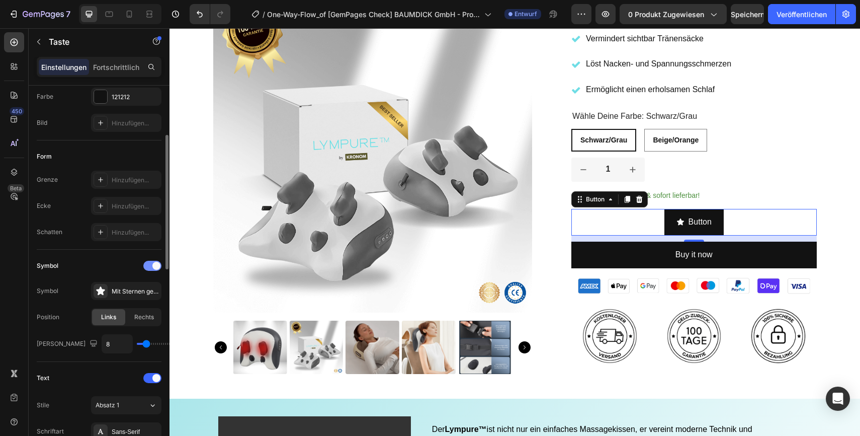
click at [150, 265] on div at bounding box center [152, 266] width 18 height 10
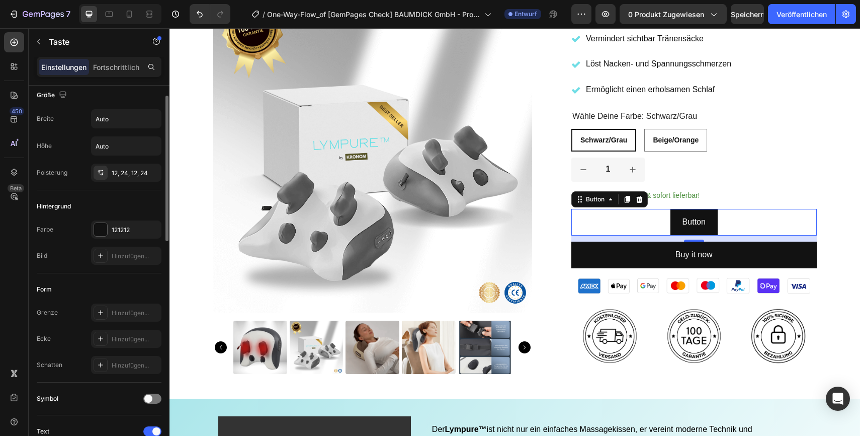
scroll to position [0, 0]
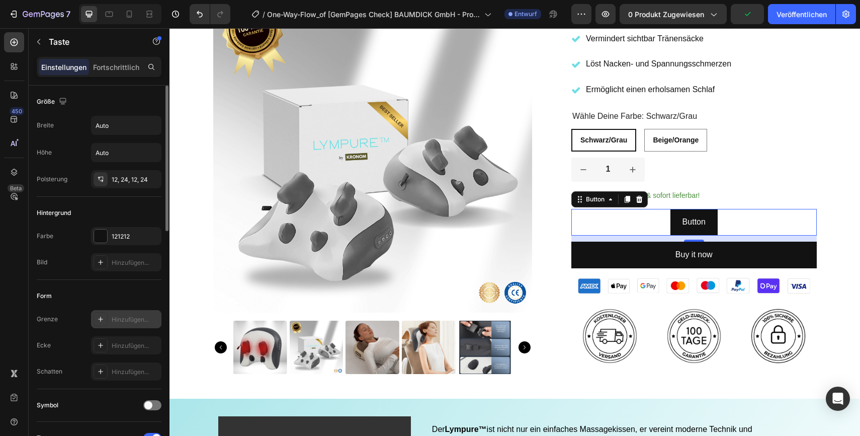
click at [104, 317] on icon at bounding box center [101, 319] width 8 height 8
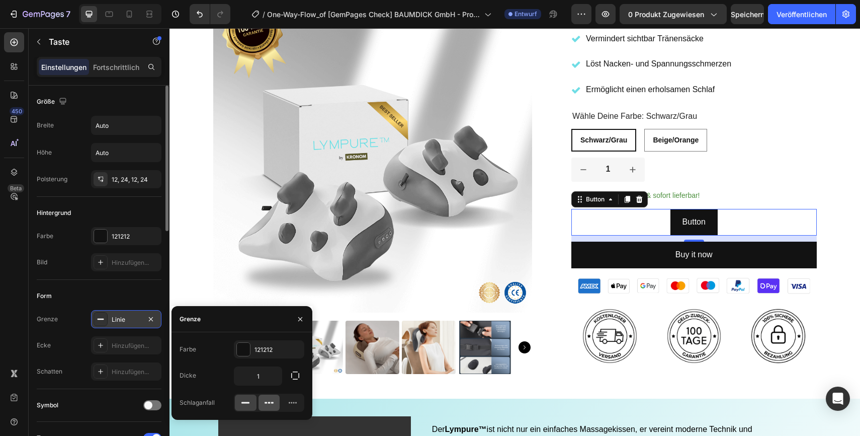
click at [274, 402] on icon at bounding box center [269, 402] width 10 height 10
click at [297, 404] on icon at bounding box center [293, 402] width 10 height 10
click at [248, 406] on icon at bounding box center [245, 402] width 10 height 10
click at [152, 321] on icon "button" at bounding box center [151, 319] width 8 height 8
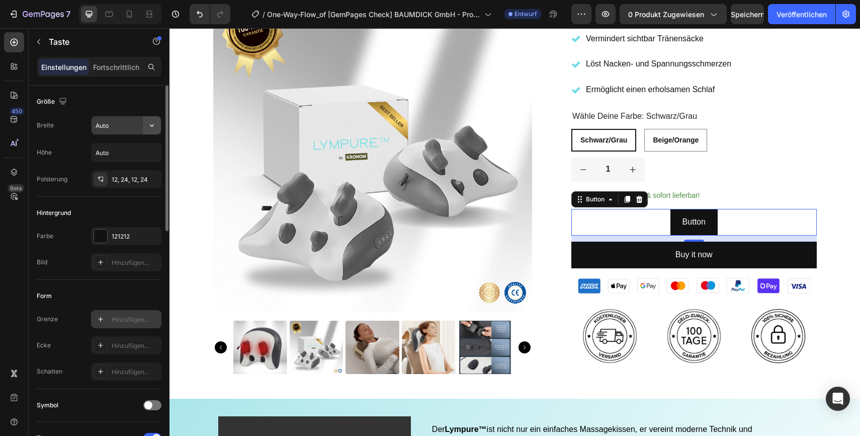
click at [152, 123] on icon "button" at bounding box center [152, 125] width 10 height 10
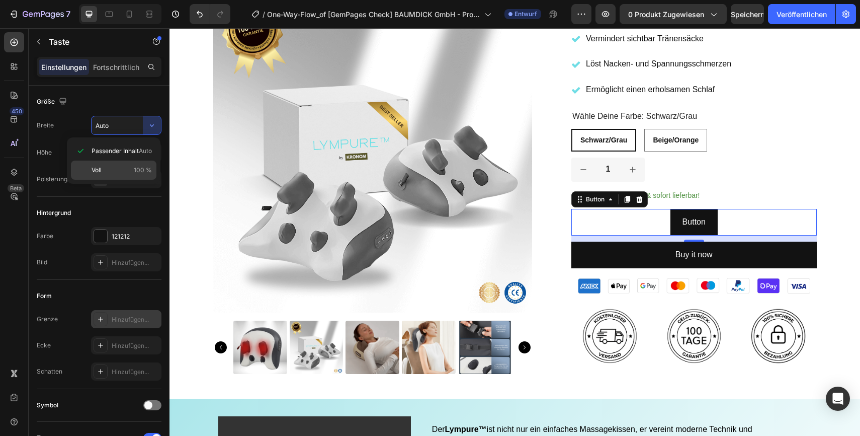
click at [106, 169] on p "Voll 100 %" at bounding box center [122, 170] width 60 height 9
type input "100%"
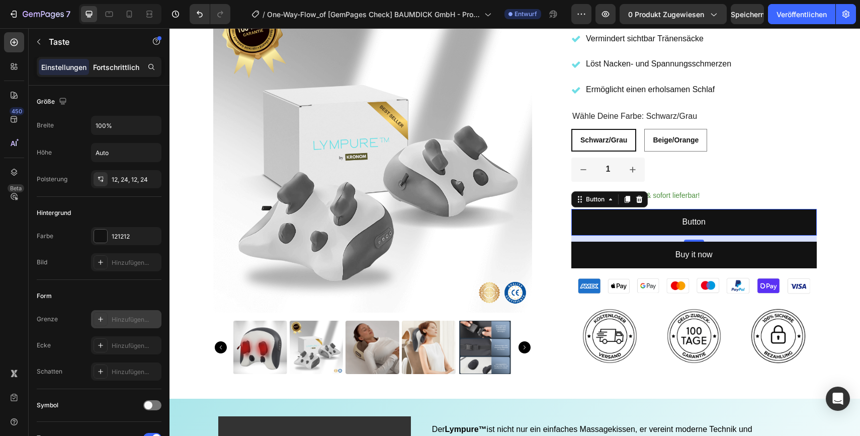
click at [119, 73] on div "Fortschrittlich" at bounding box center [116, 67] width 50 height 16
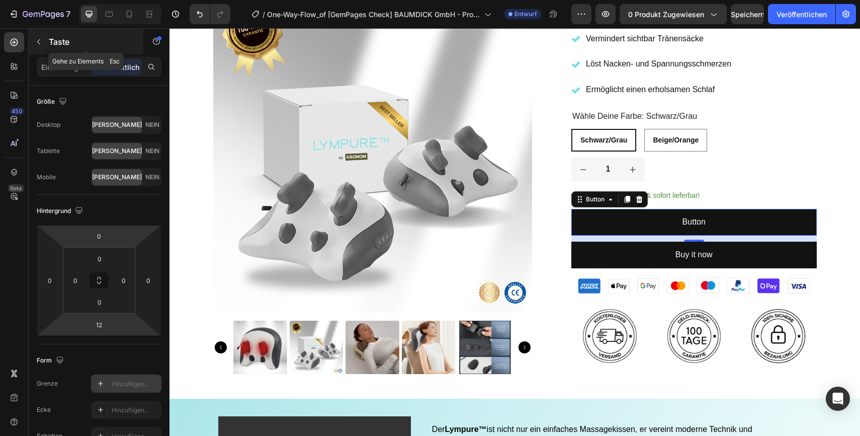
click at [39, 41] on icon "button" at bounding box center [39, 42] width 8 height 8
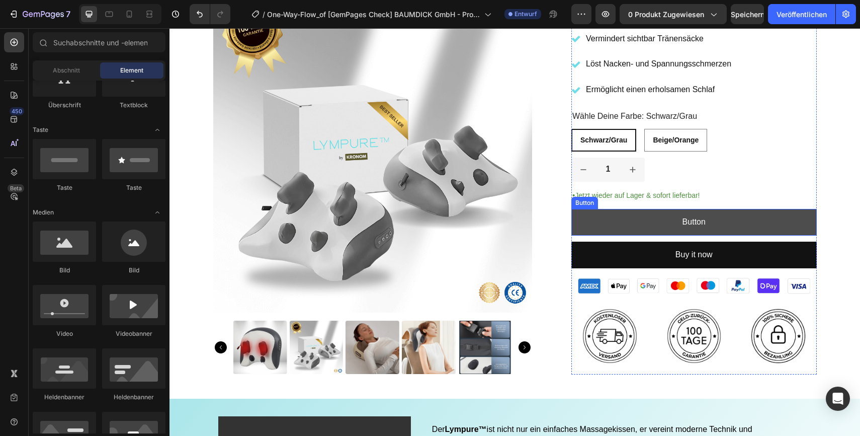
click at [647, 225] on link "Button" at bounding box center [695, 222] width 246 height 27
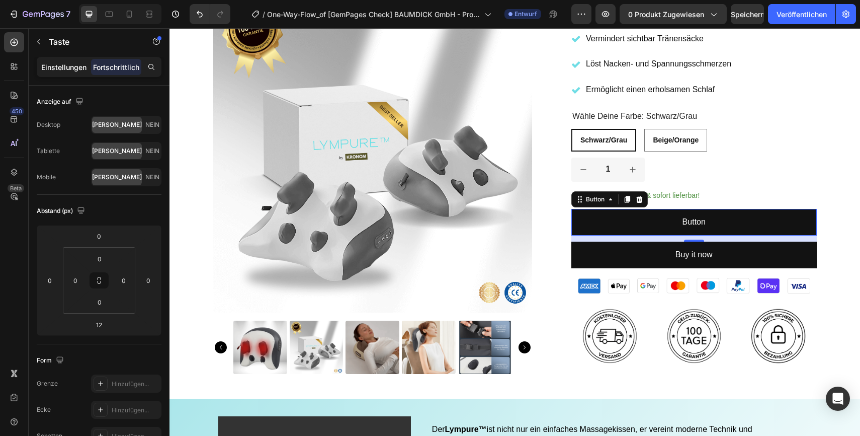
click at [65, 70] on font "Einstellungen" at bounding box center [63, 67] width 45 height 9
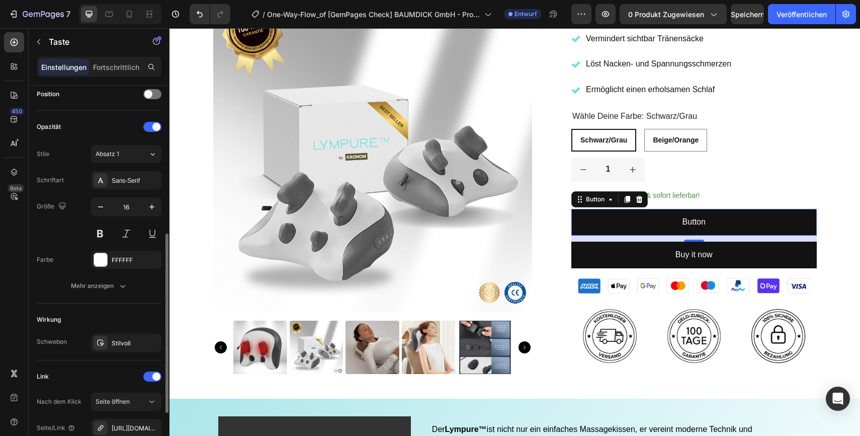
scroll to position [311, 0]
click at [92, 291] on button "Mehr anzeigen" at bounding box center [99, 285] width 125 height 18
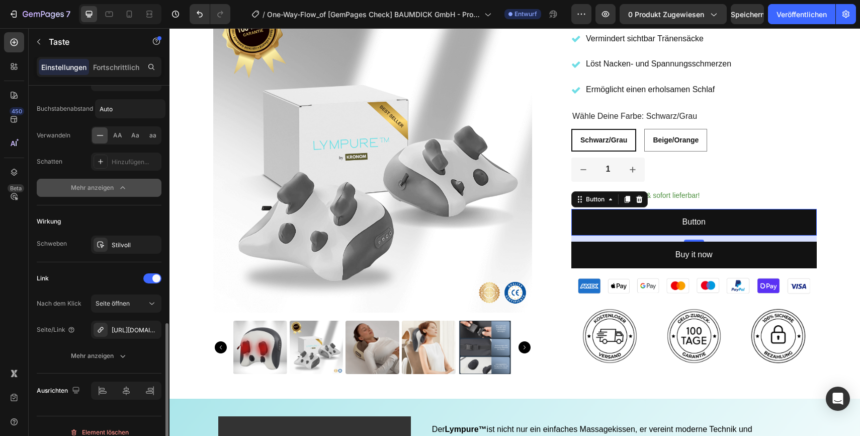
scroll to position [554, 0]
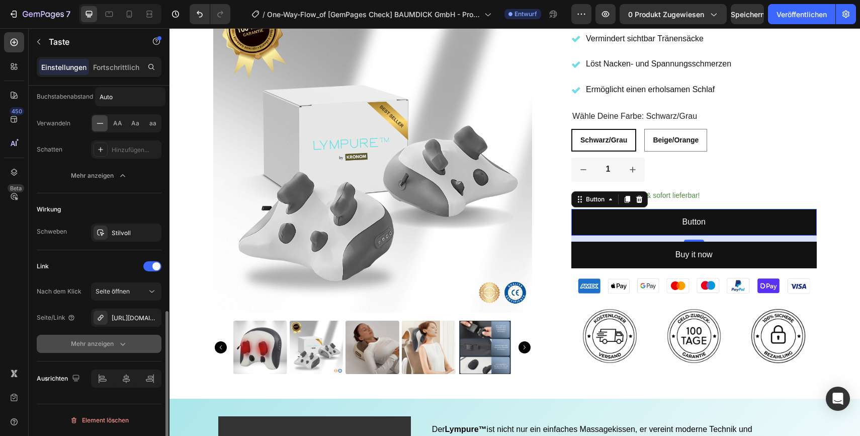
click at [100, 345] on font "Mehr anzeigen" at bounding box center [92, 344] width 43 height 8
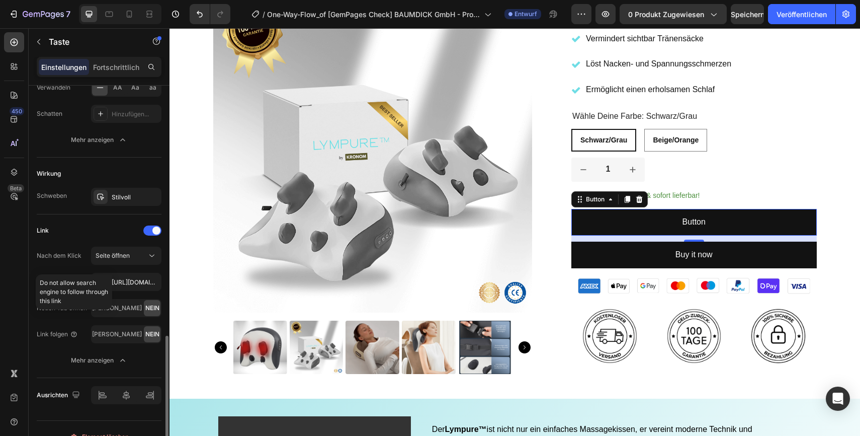
scroll to position [606, 0]
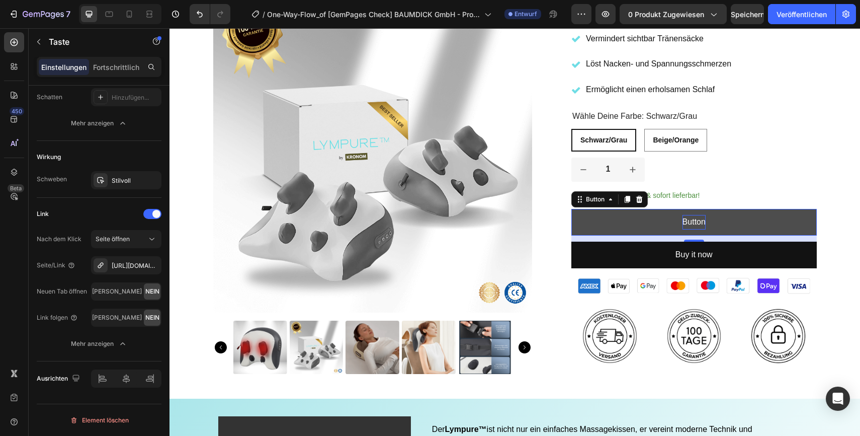
click at [704, 217] on p "Button" at bounding box center [694, 222] width 23 height 15
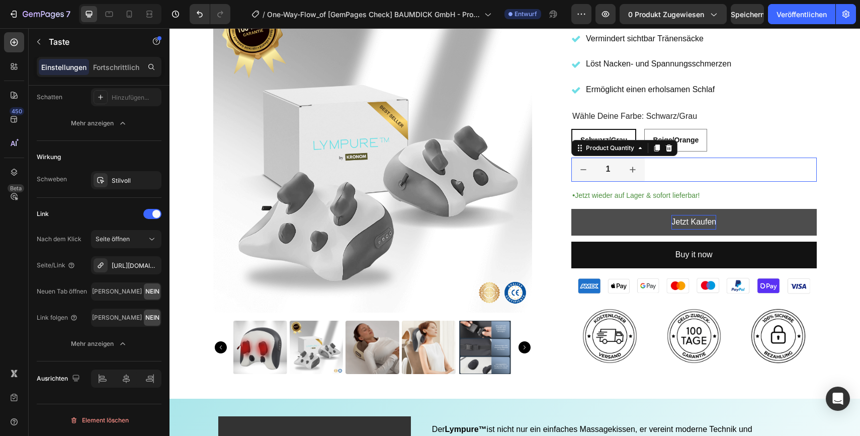
click at [810, 171] on div "1" at bounding box center [695, 169] width 246 height 24
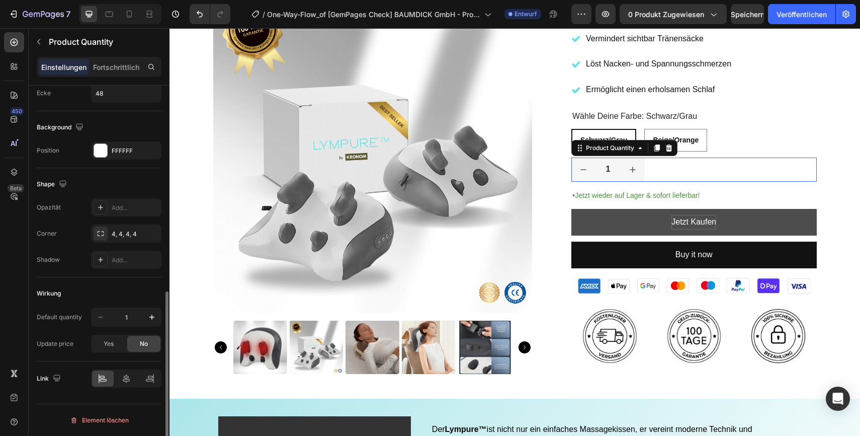
scroll to position [0, 0]
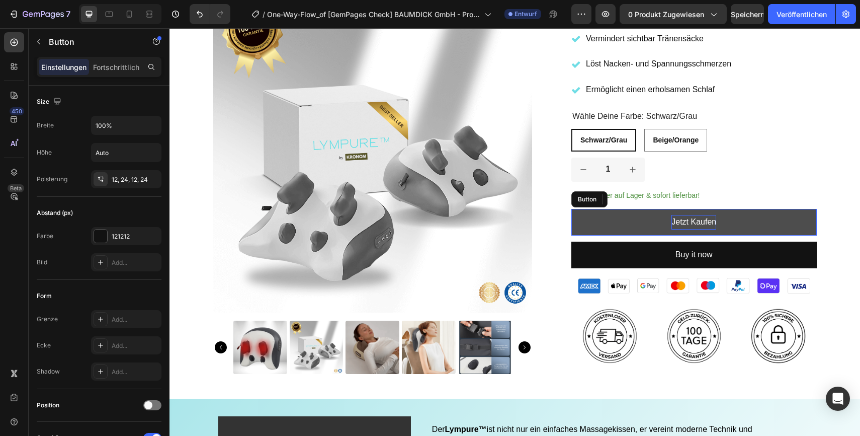
click at [783, 228] on link "Jetzt Kaufen" at bounding box center [695, 222] width 246 height 27
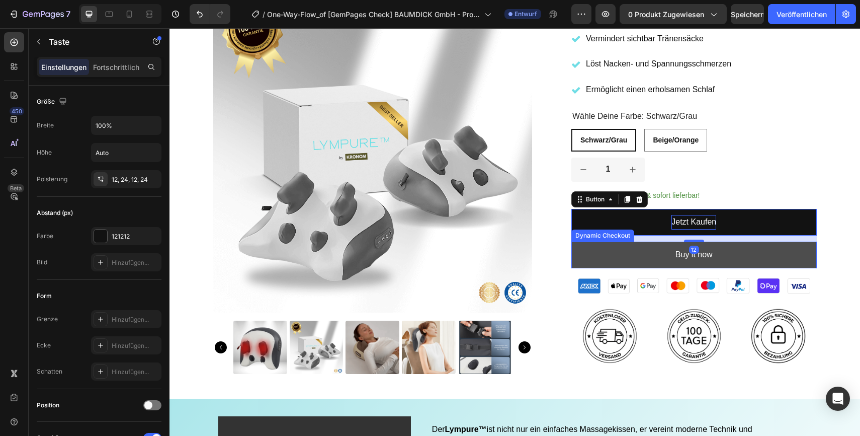
click at [764, 258] on button "Buy it now" at bounding box center [695, 255] width 246 height 27
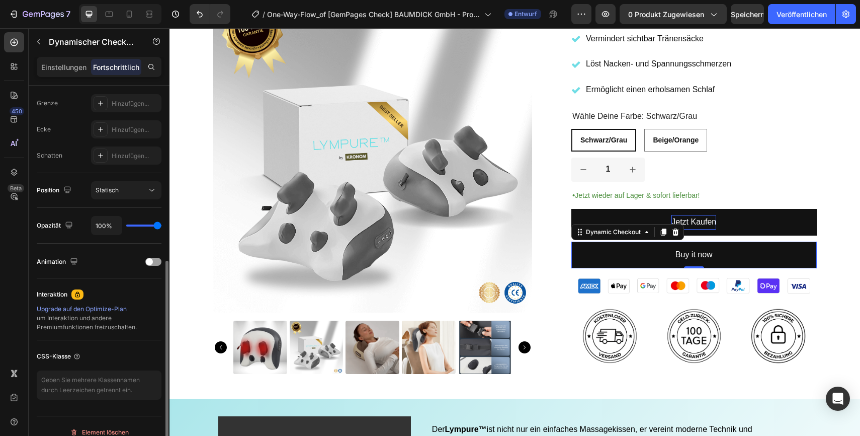
scroll to position [292, 0]
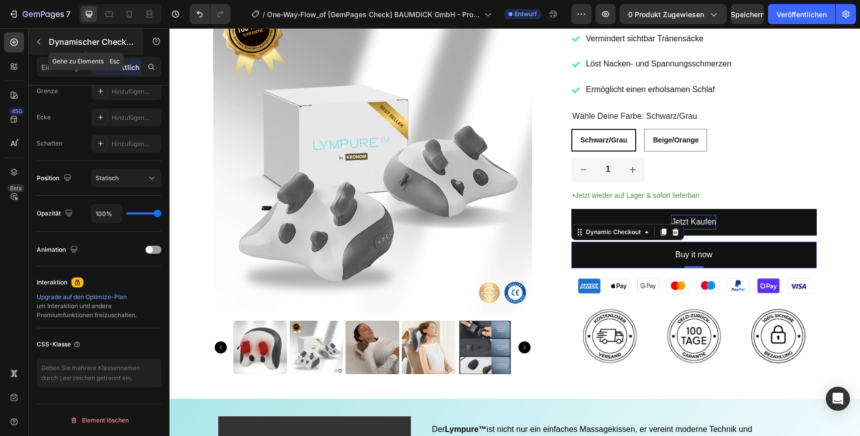
click at [39, 37] on button "button" at bounding box center [39, 42] width 16 height 16
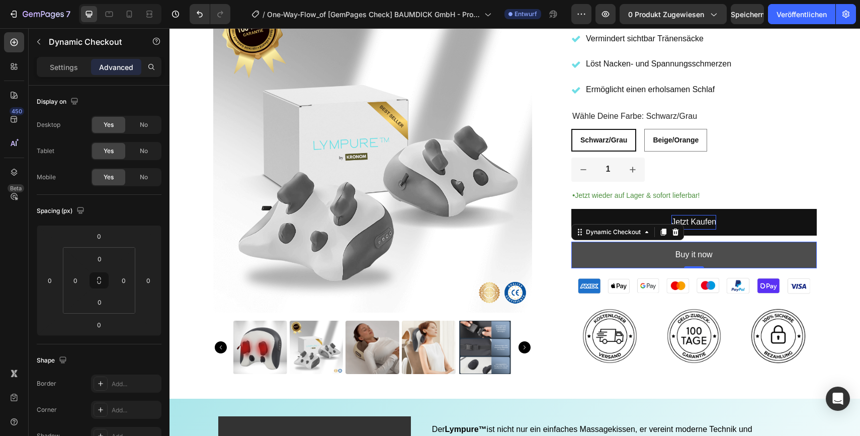
click at [591, 265] on button "Buy it now" at bounding box center [695, 255] width 246 height 27
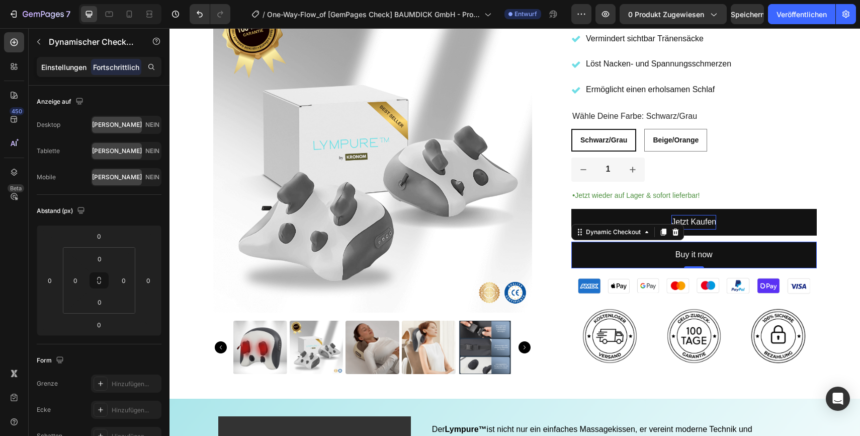
click at [71, 72] on div "Einstellungen" at bounding box center [64, 67] width 50 height 16
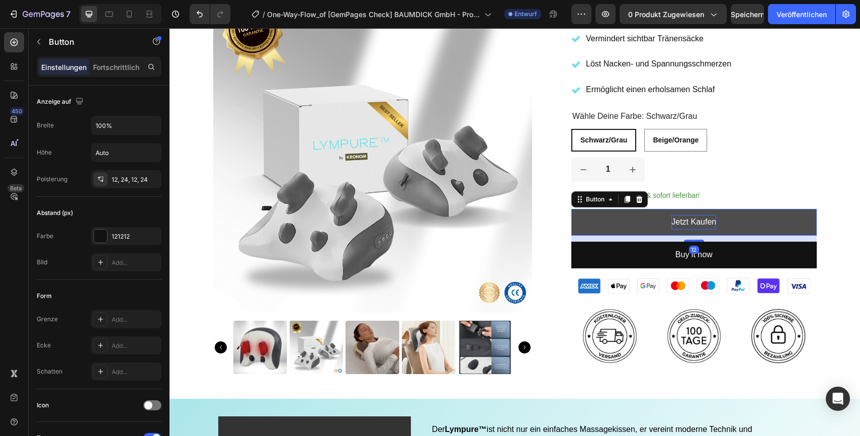
click at [776, 228] on link "Jetzt Kaufen" at bounding box center [695, 222] width 246 height 27
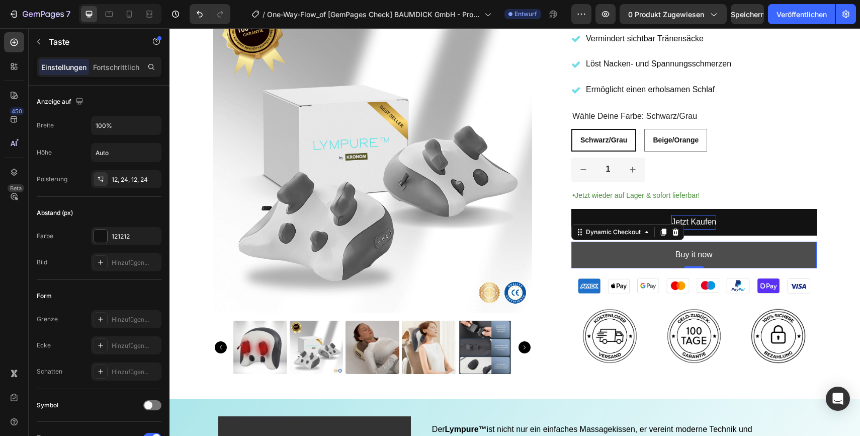
click at [626, 258] on button "Buy it now" at bounding box center [695, 255] width 246 height 27
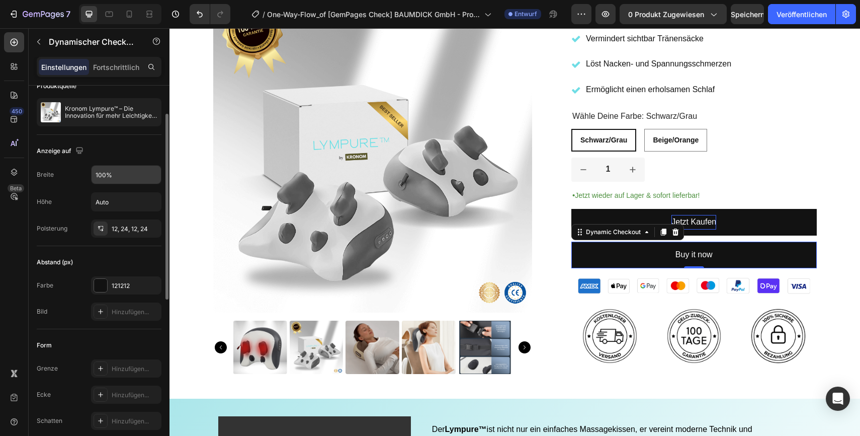
scroll to position [71, 0]
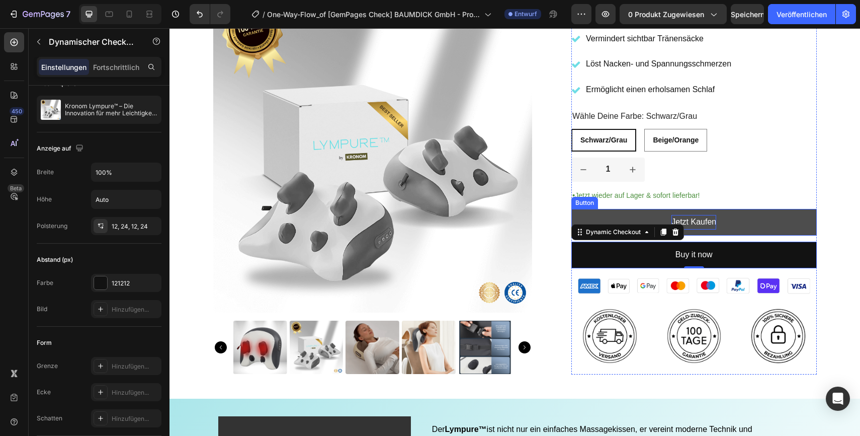
click at [759, 221] on link "Jetzt Kaufen" at bounding box center [695, 222] width 246 height 27
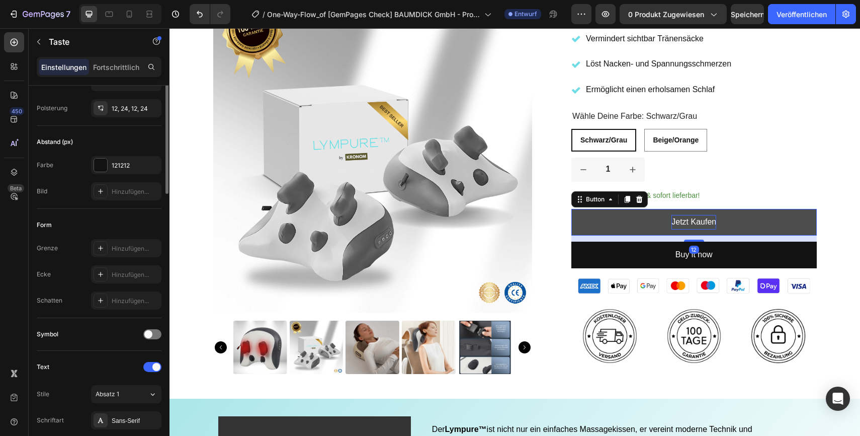
scroll to position [0, 0]
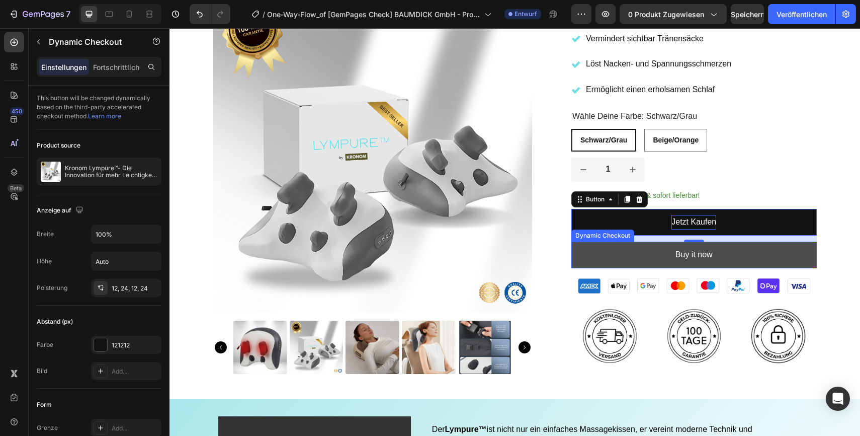
click at [596, 252] on button "Buy it now" at bounding box center [695, 255] width 246 height 27
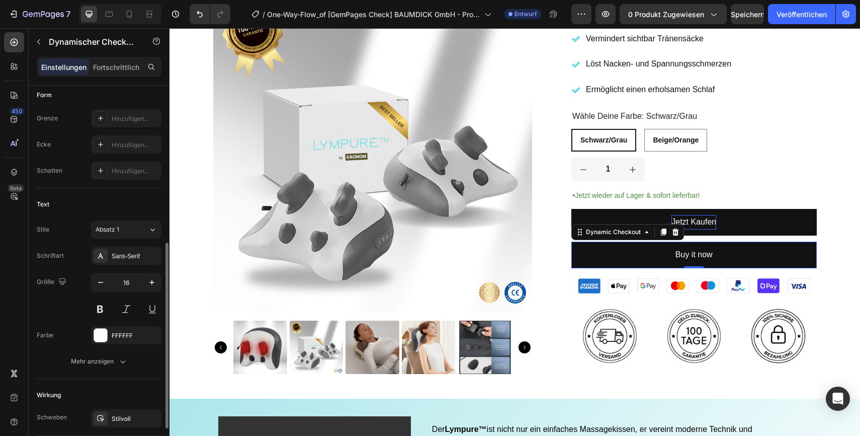
scroll to position [321, 0]
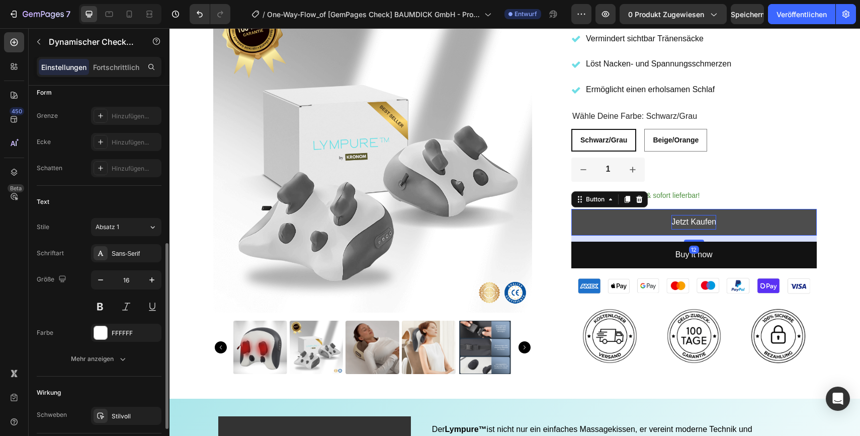
click at [640, 212] on link "Jetzt Kaufen" at bounding box center [695, 222] width 246 height 27
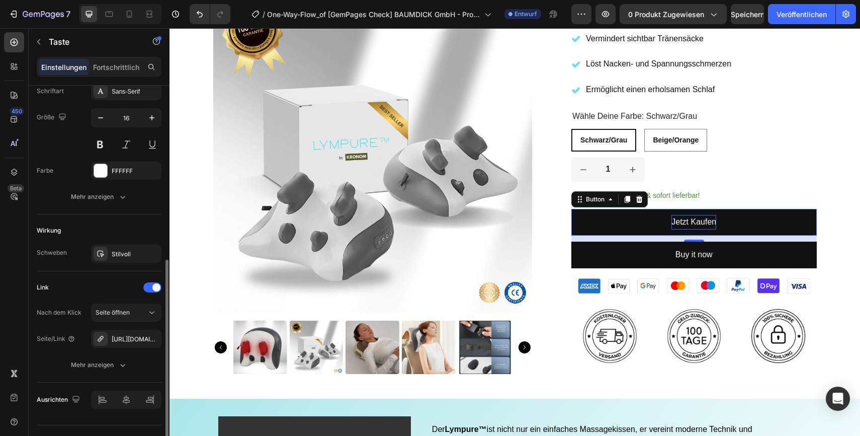
scroll to position [421, 0]
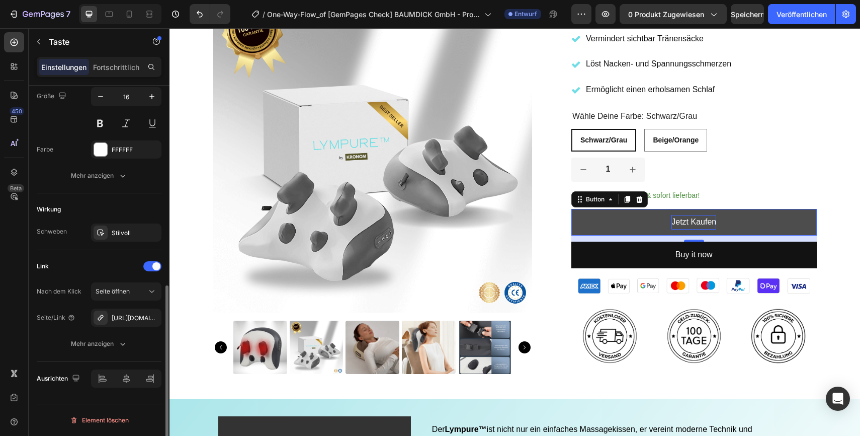
click at [631, 218] on link "Jetzt Kaufen" at bounding box center [695, 222] width 246 height 27
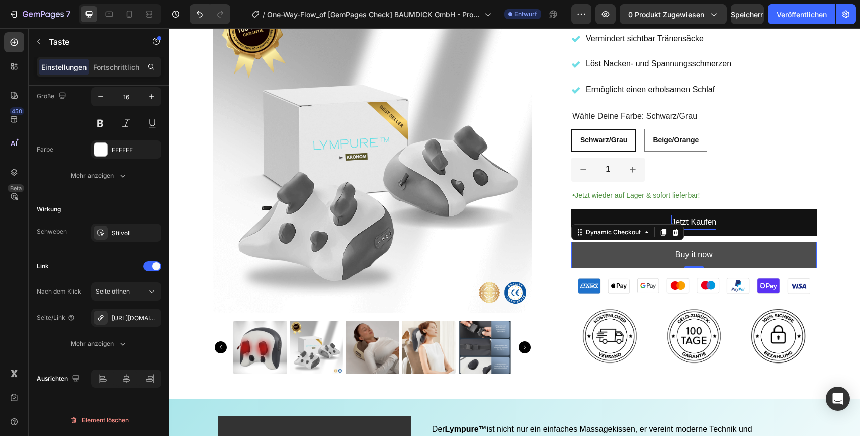
click at [623, 251] on button "Buy it now" at bounding box center [695, 255] width 246 height 27
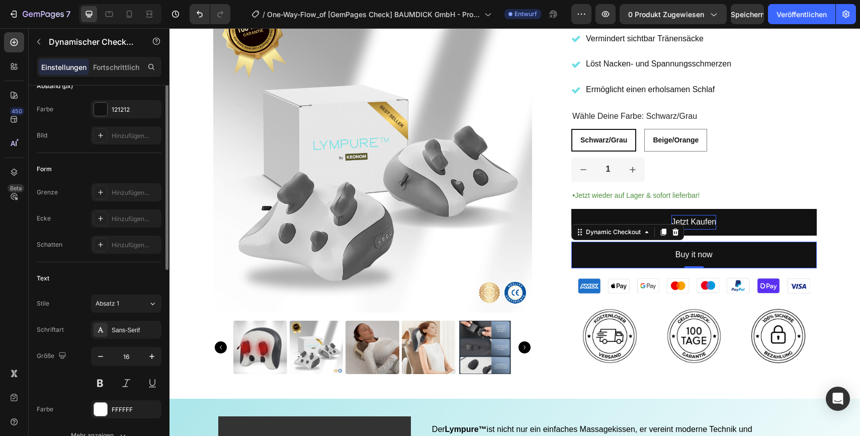
scroll to position [393, 0]
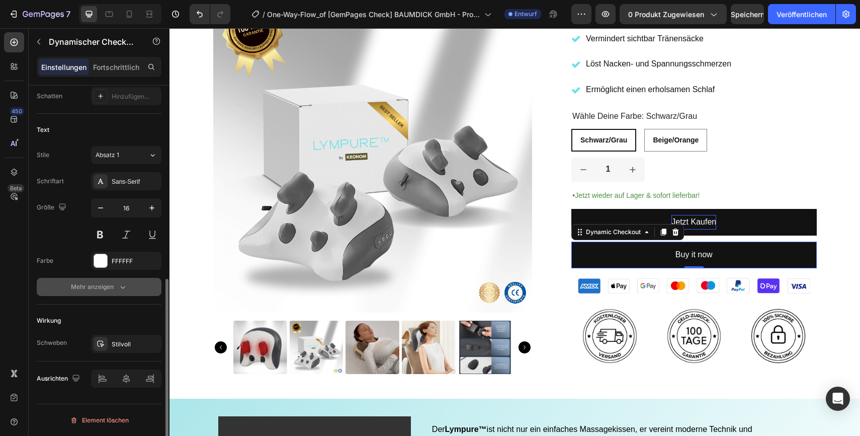
click at [120, 287] on icon "button" at bounding box center [123, 287] width 10 height 10
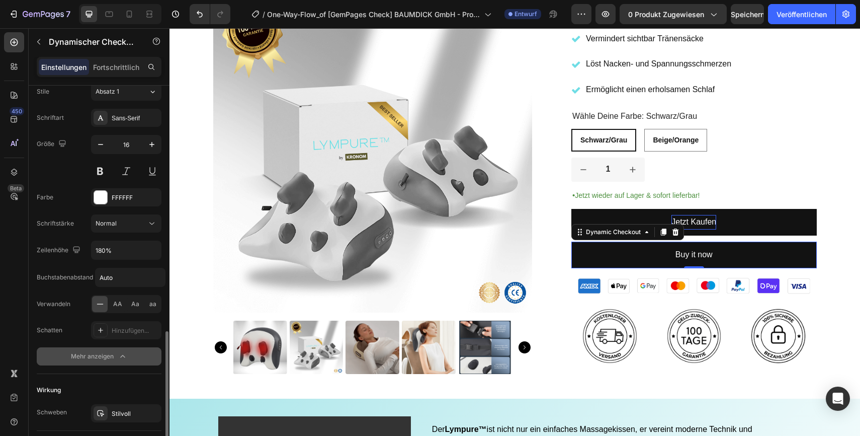
scroll to position [526, 0]
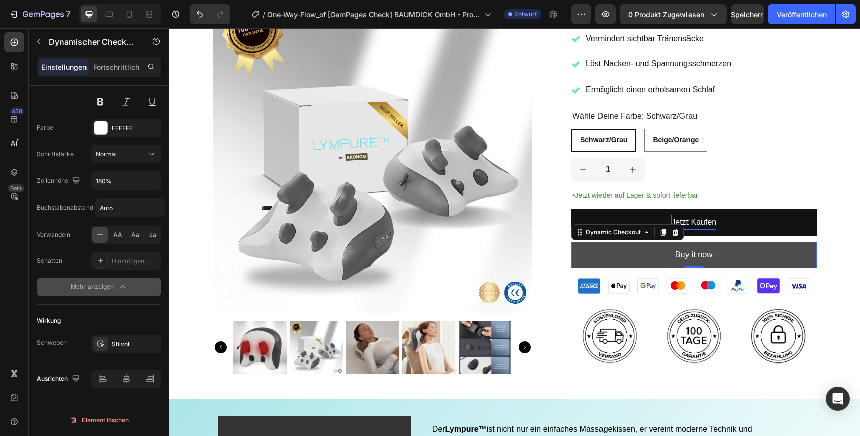
click at [746, 249] on button "Buy it now" at bounding box center [695, 255] width 246 height 27
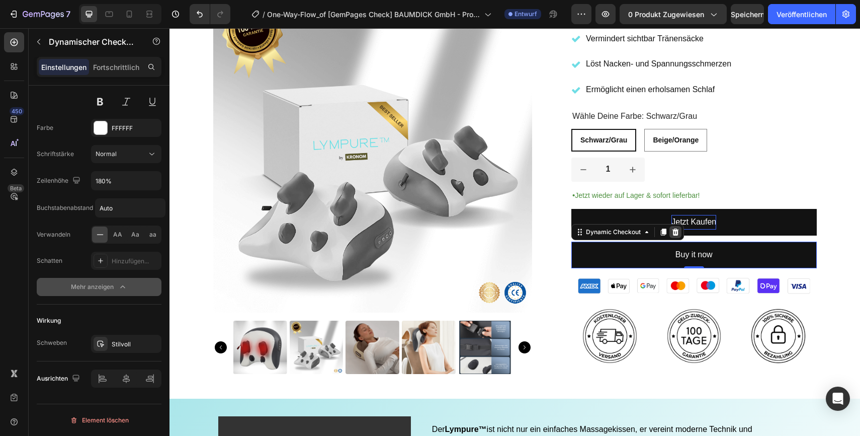
click at [675, 231] on icon at bounding box center [676, 231] width 7 height 7
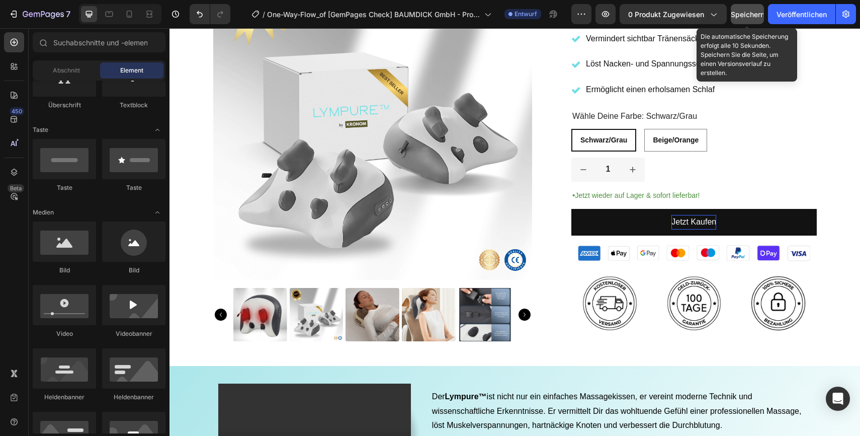
click at [743, 15] on font "Speichern" at bounding box center [748, 14] width 34 height 9
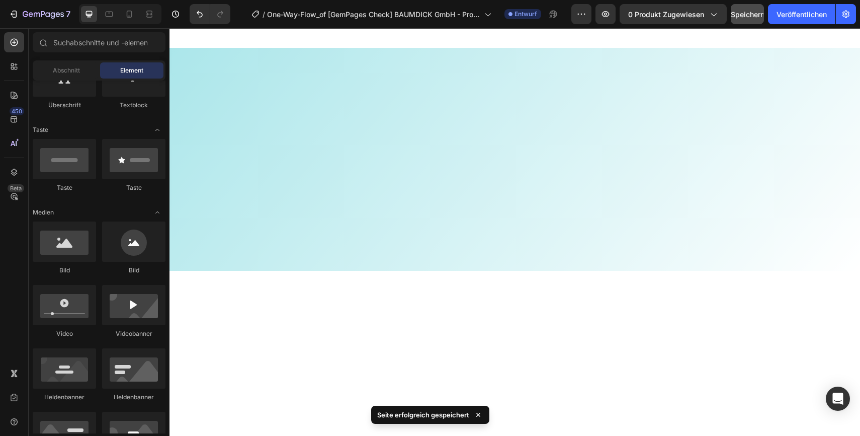
scroll to position [0, 0]
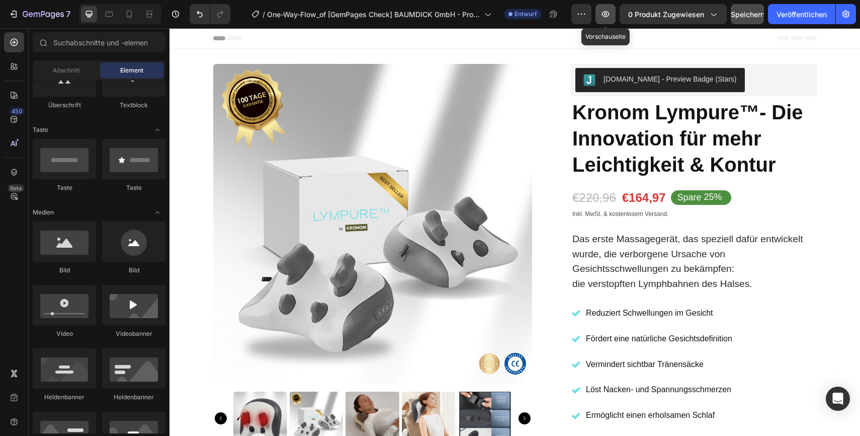
click at [605, 12] on icon "button" at bounding box center [606, 14] width 10 height 10
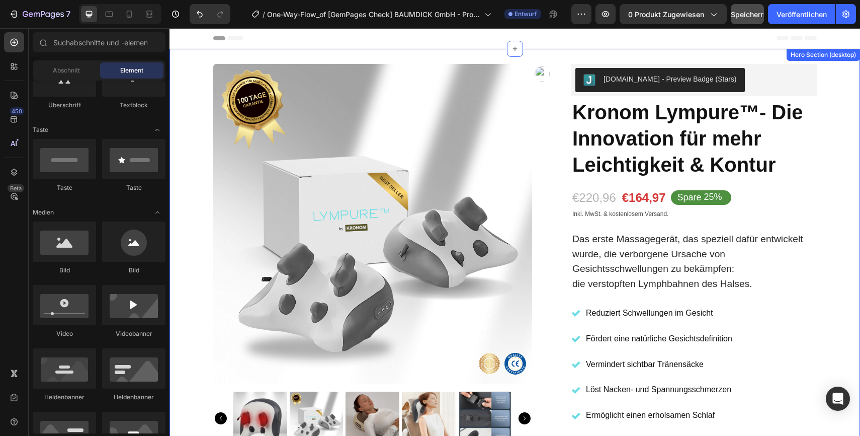
click at [840, 207] on div "Product Images Icon Icon Icon Icon Icon Icon List 2,500+ Verified Reviews! Text…" at bounding box center [515, 365] width 676 height 603
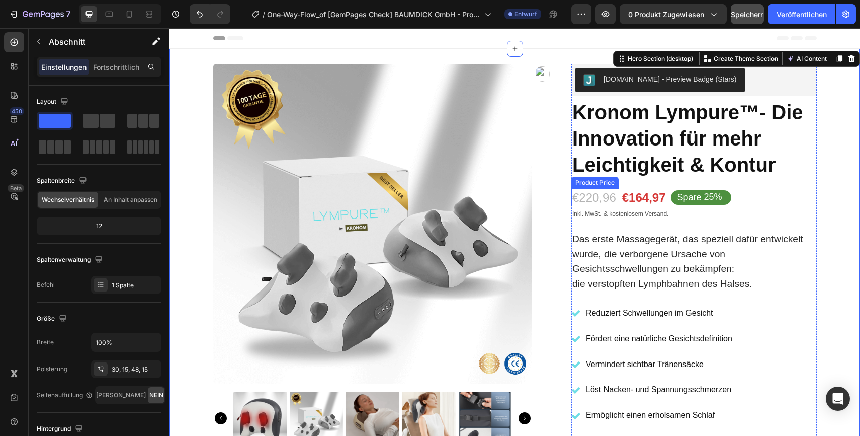
click at [598, 197] on div "€220,96" at bounding box center [595, 198] width 46 height 18
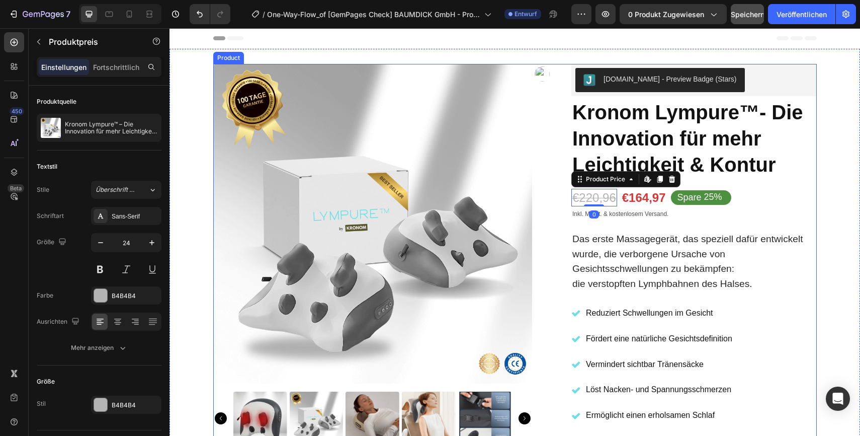
click at [570, 228] on div "Product Images Icon Icon Icon Icon Icon Icon List 2,500+ Verified Reviews! Text…" at bounding box center [515, 365] width 604 height 603
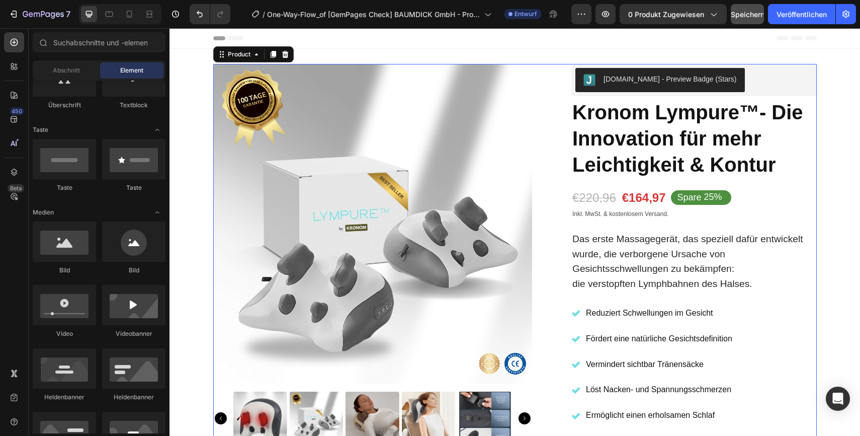
click at [183, 38] on icon at bounding box center [181, 38] width 7 height 7
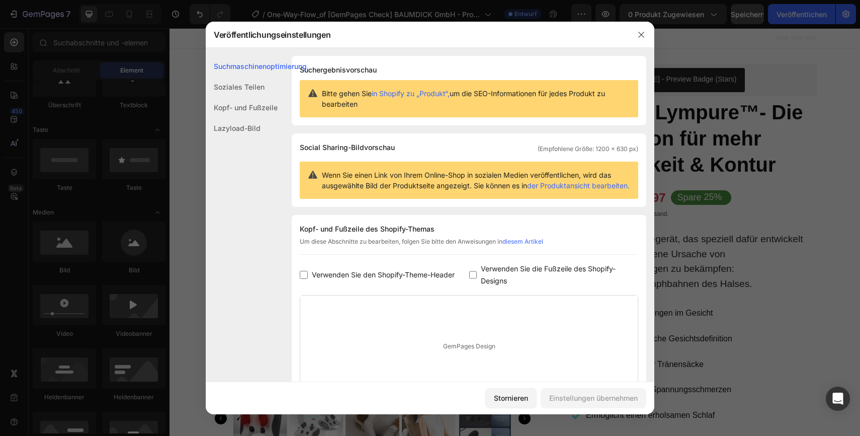
scroll to position [108, 0]
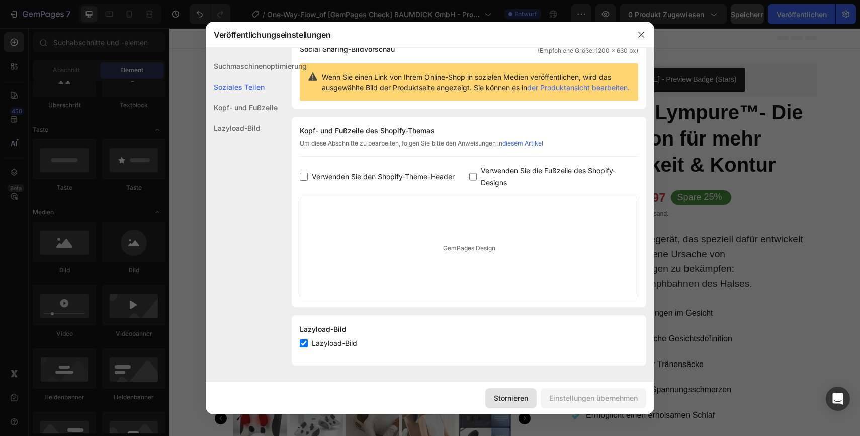
click at [512, 394] on font "Stornieren" at bounding box center [511, 397] width 34 height 9
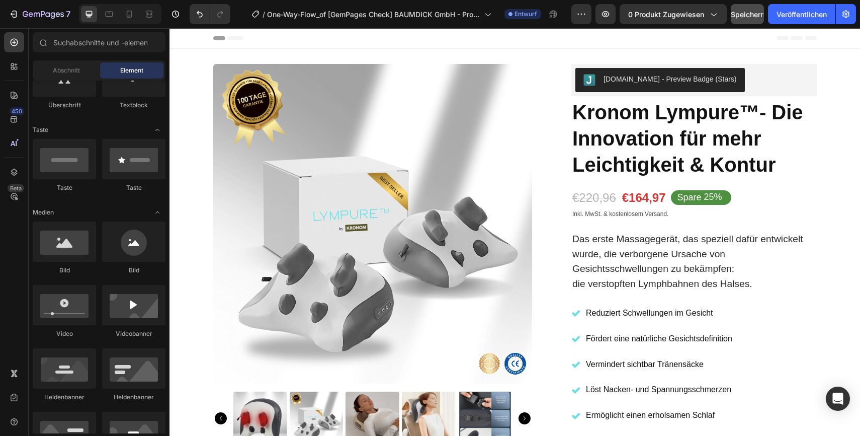
click at [387, 44] on div "Header" at bounding box center [515, 38] width 604 height 20
click at [287, 44] on div "Header" at bounding box center [515, 38] width 604 height 20
click at [263, 43] on div "Header" at bounding box center [515, 38] width 604 height 20
click at [237, 38] on icon at bounding box center [235, 38] width 16 height 4
click at [199, 36] on span "Header" at bounding box center [200, 38] width 22 height 10
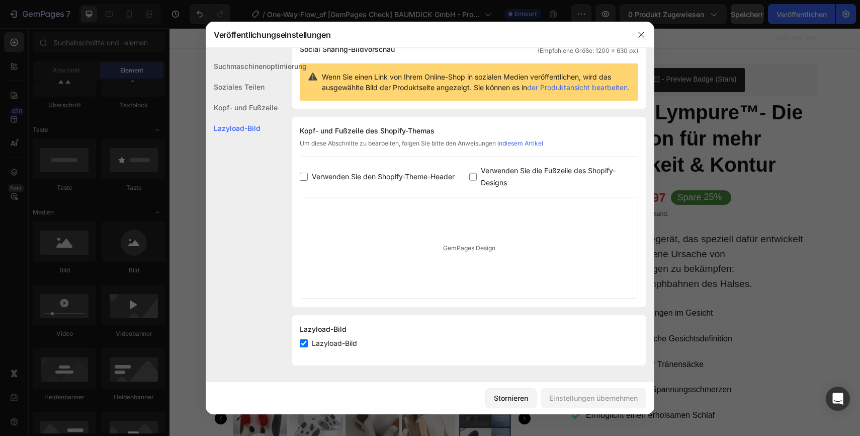
click at [301, 344] on input "checkbox" at bounding box center [304, 343] width 8 height 8
checkbox input "false"
click at [641, 31] on icon "button" at bounding box center [641, 35] width 8 height 8
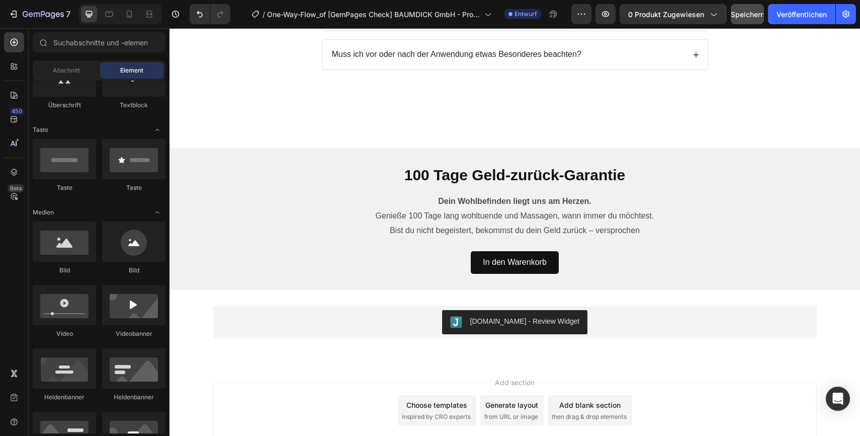
scroll to position [3027, 0]
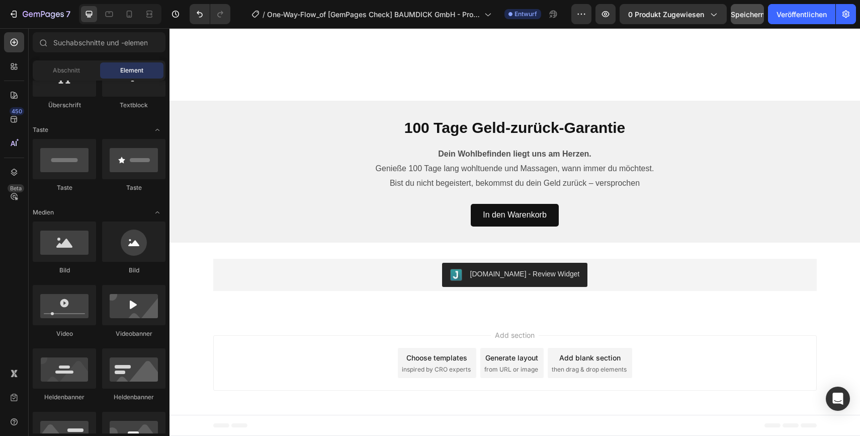
click at [295, 427] on div "Footer" at bounding box center [515, 425] width 604 height 20
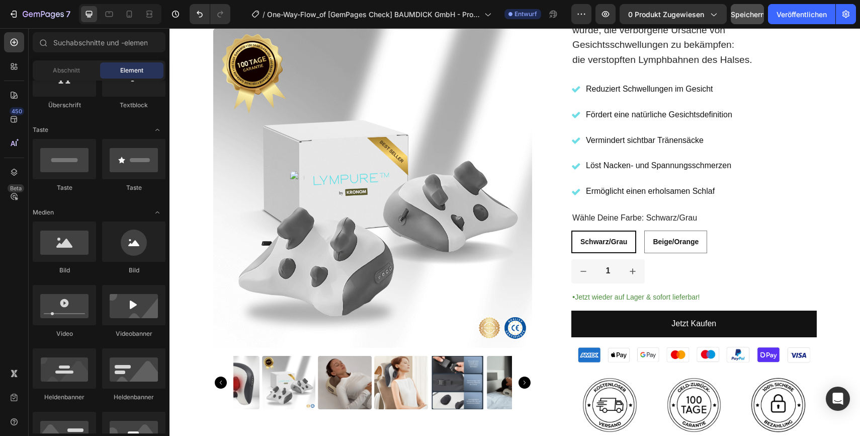
scroll to position [0, 0]
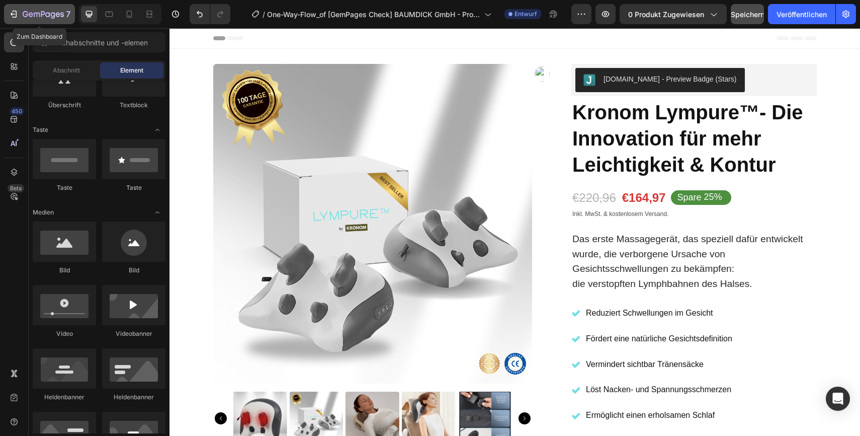
click at [22, 8] on div "7" at bounding box center [40, 14] width 62 height 12
